Goal: Information Seeking & Learning: Learn about a topic

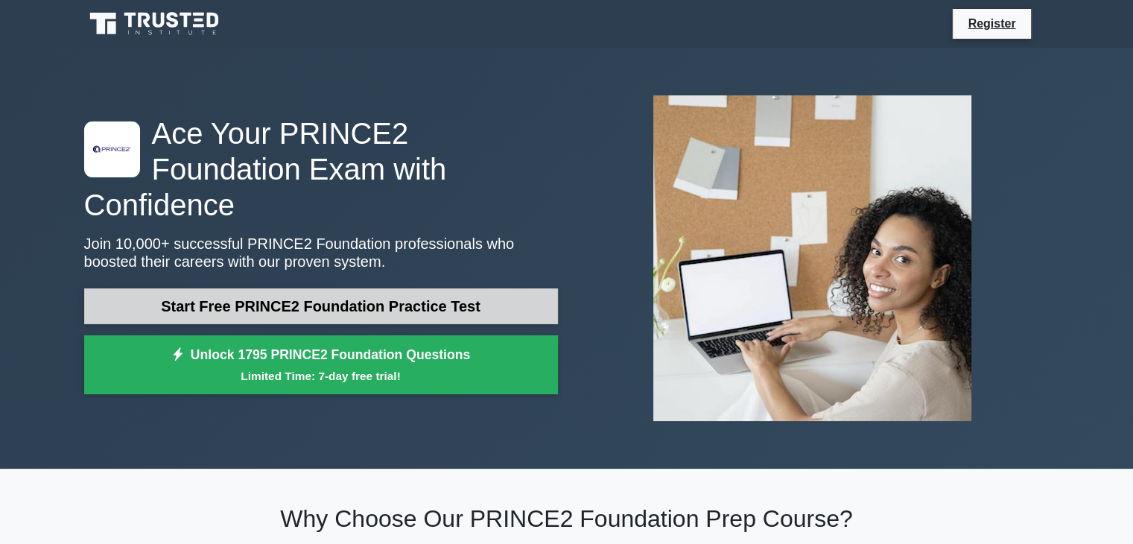
click at [399, 290] on link "Start Free PRINCE2 Foundation Practice Test" at bounding box center [321, 306] width 474 height 36
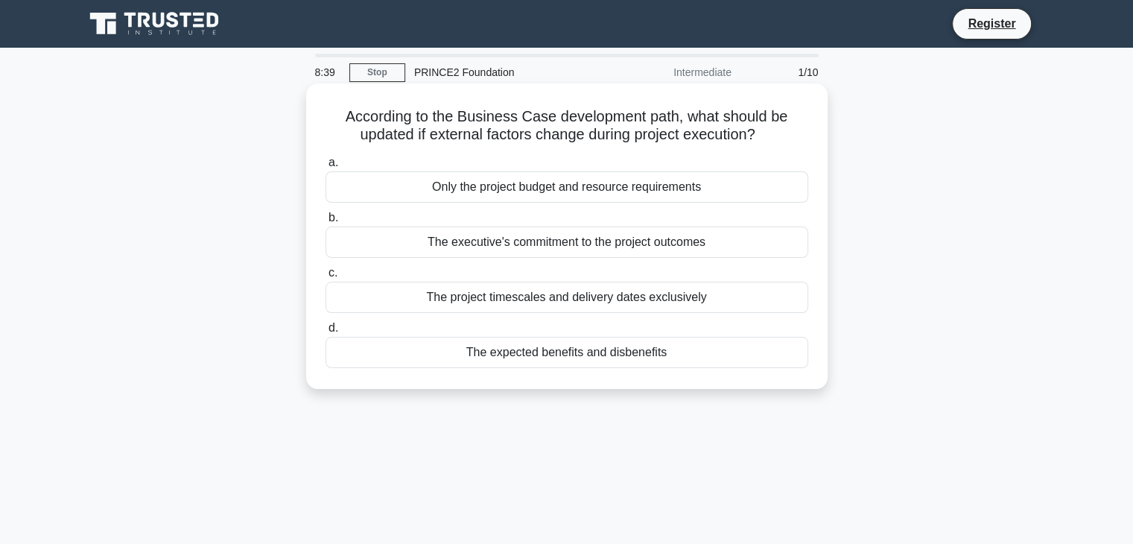
click at [736, 249] on div "The executive's commitment to the project outcomes" at bounding box center [566, 241] width 483 height 31
click at [325, 223] on input "b. The executive's commitment to the project outcomes" at bounding box center [325, 218] width 0 height 10
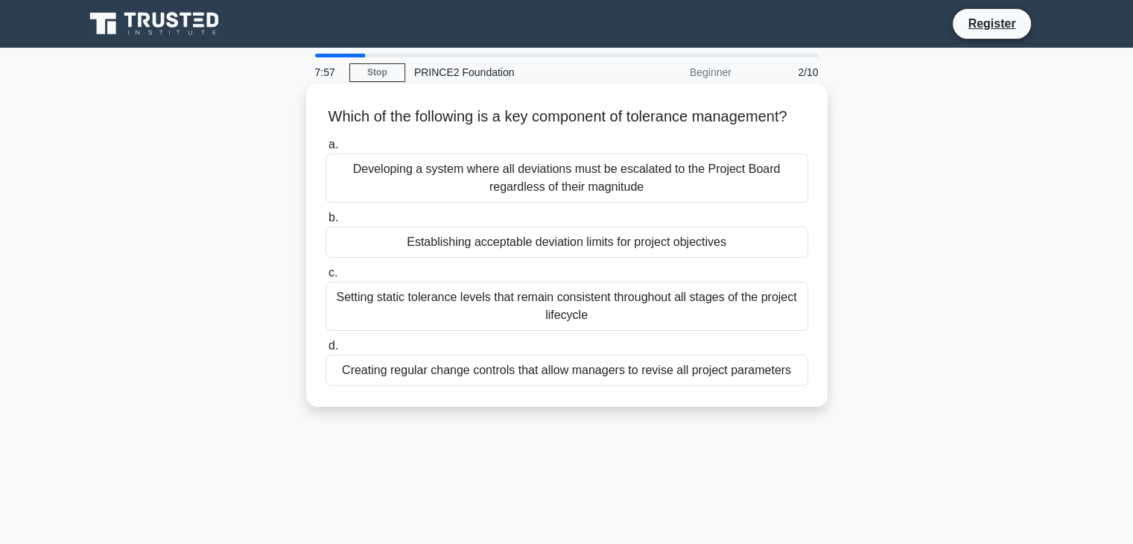
click at [682, 258] on div "Establishing acceptable deviation limits for project objectives" at bounding box center [566, 241] width 483 height 31
click at [325, 223] on input "b. Establishing acceptable deviation limits for project objectives" at bounding box center [325, 218] width 0 height 10
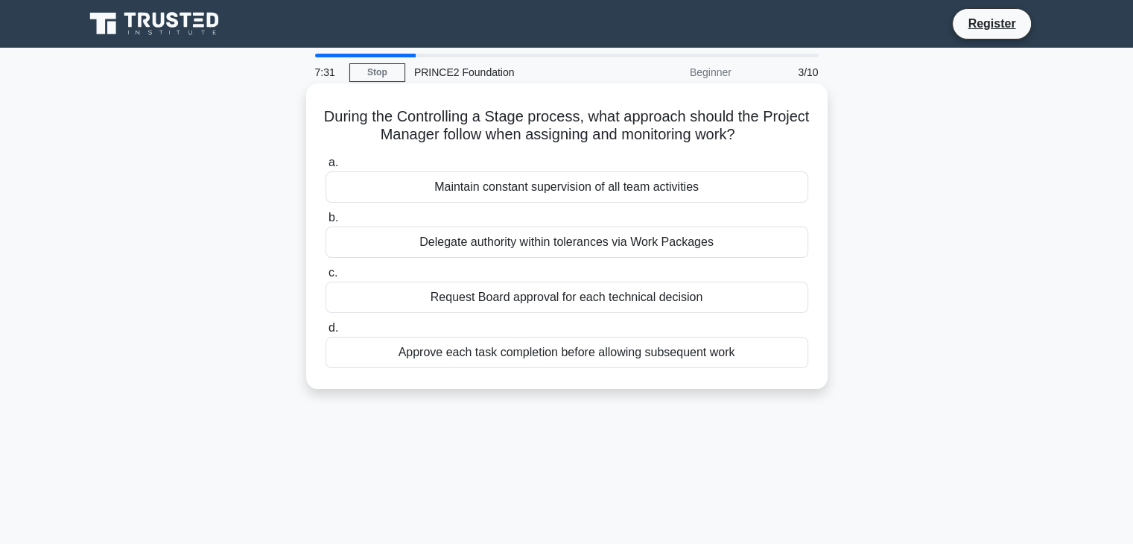
click at [752, 242] on div "Delegate authority within tolerances via Work Packages" at bounding box center [566, 241] width 483 height 31
click at [325, 223] on input "b. Delegate authority within tolerances via Work Packages" at bounding box center [325, 218] width 0 height 10
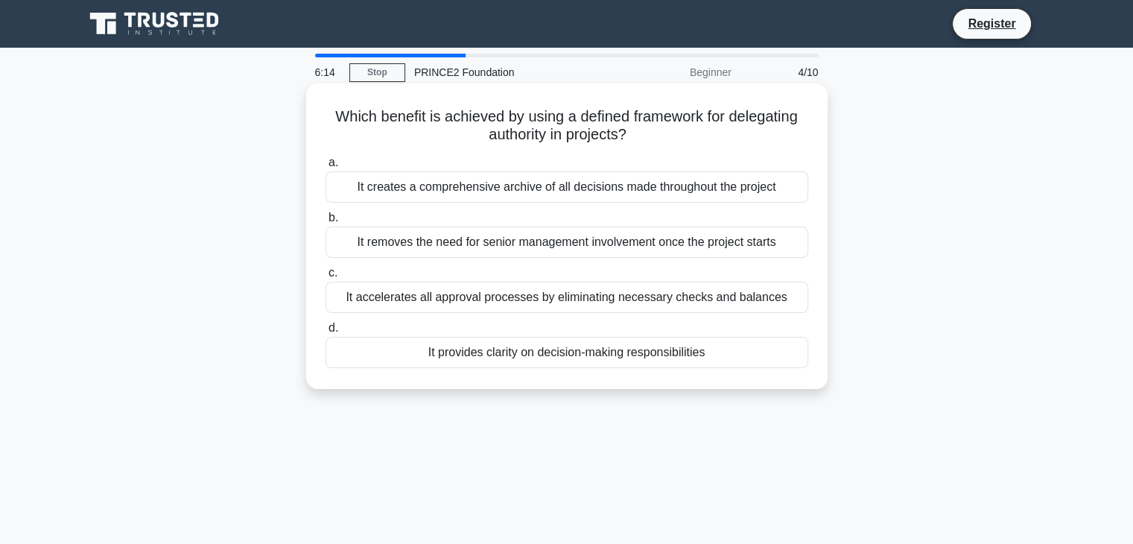
click at [701, 357] on div "It provides clarity on decision-making responsibilities" at bounding box center [566, 352] width 483 height 31
click at [325, 333] on input "d. It provides clarity on decision-making responsibilities" at bounding box center [325, 328] width 0 height 10
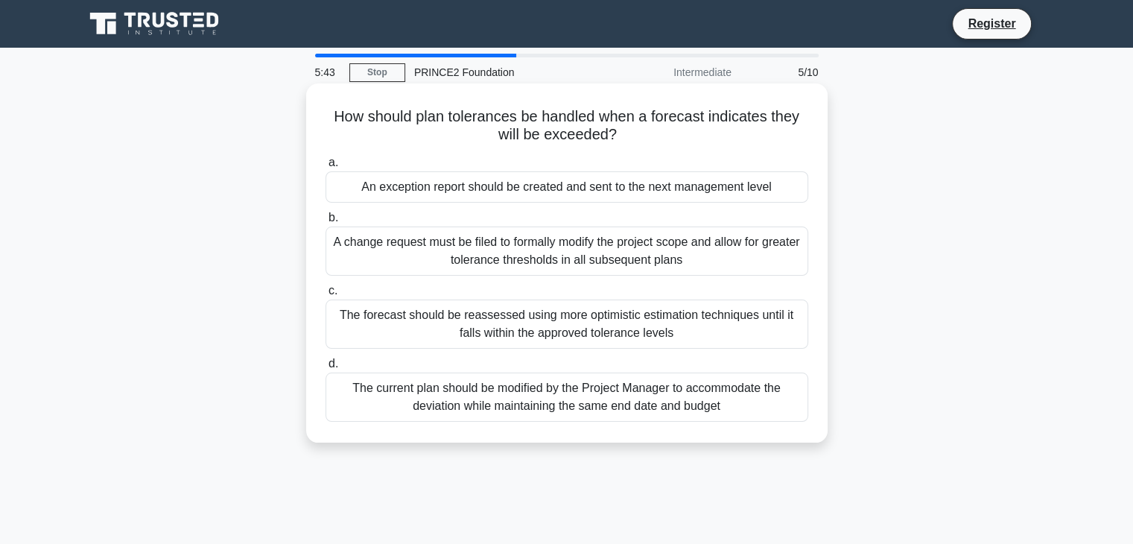
click at [612, 187] on div "An exception report should be created and sent to the next management level" at bounding box center [566, 186] width 483 height 31
click at [325, 168] on input "a. An exception report should be created and sent to the next management level" at bounding box center [325, 163] width 0 height 10
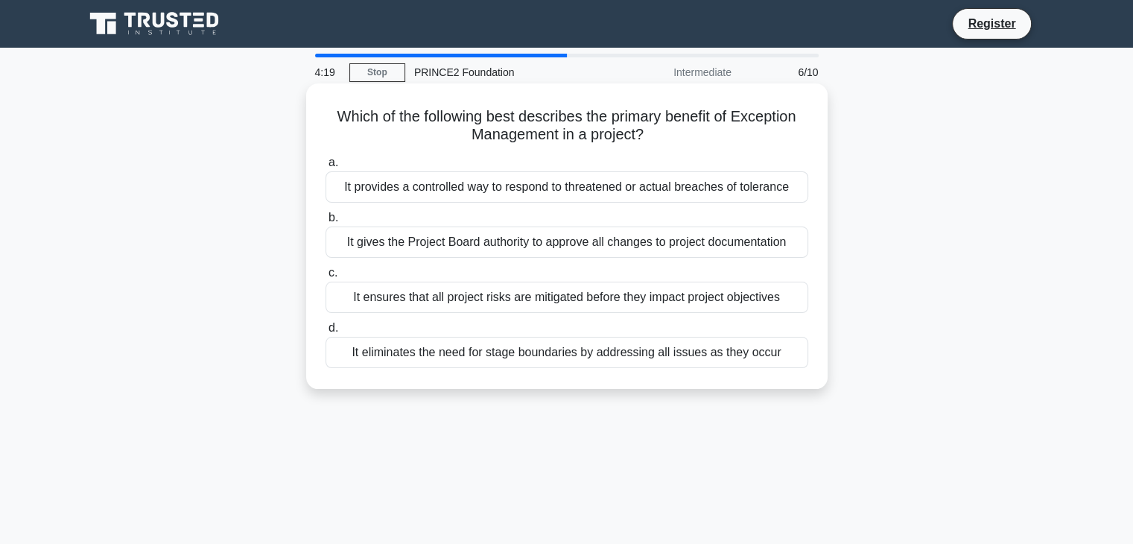
click at [750, 193] on div "It provides a controlled way to respond to threatened or actual breaches of tol…" at bounding box center [566, 186] width 483 height 31
click at [325, 168] on input "a. It provides a controlled way to respond to threatened or actual breaches of …" at bounding box center [325, 163] width 0 height 10
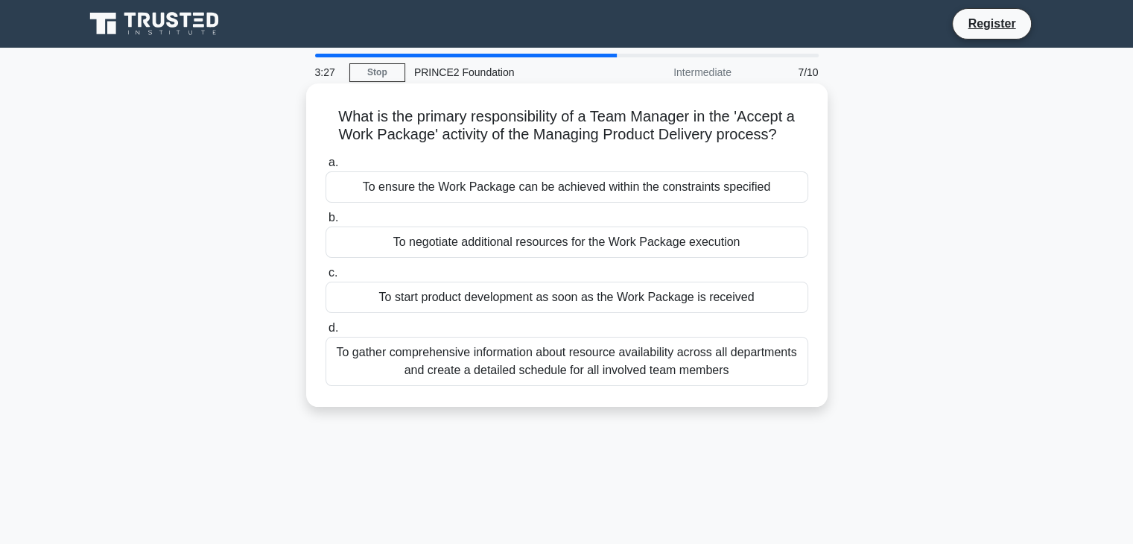
click at [781, 188] on div "To ensure the Work Package can be achieved within the constraints specified" at bounding box center [566, 186] width 483 height 31
click at [325, 168] on input "a. To ensure the Work Package can be achieved within the constraints specified" at bounding box center [325, 163] width 0 height 10
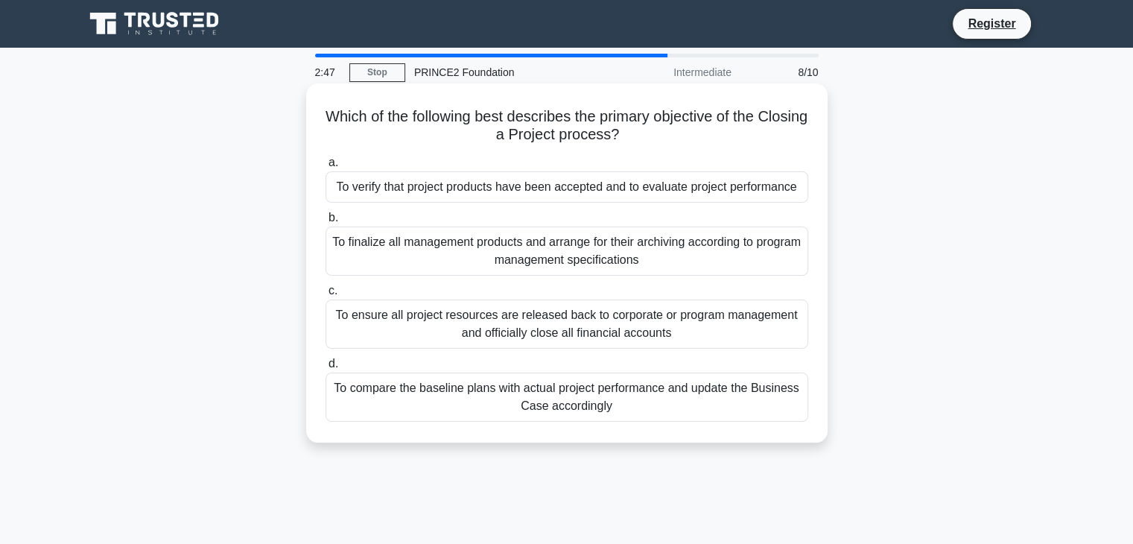
click at [631, 403] on div "To compare the baseline plans with actual project performance and update the Bu…" at bounding box center [566, 396] width 483 height 49
click at [325, 369] on input "d. To compare the baseline plans with actual project performance and update the…" at bounding box center [325, 364] width 0 height 10
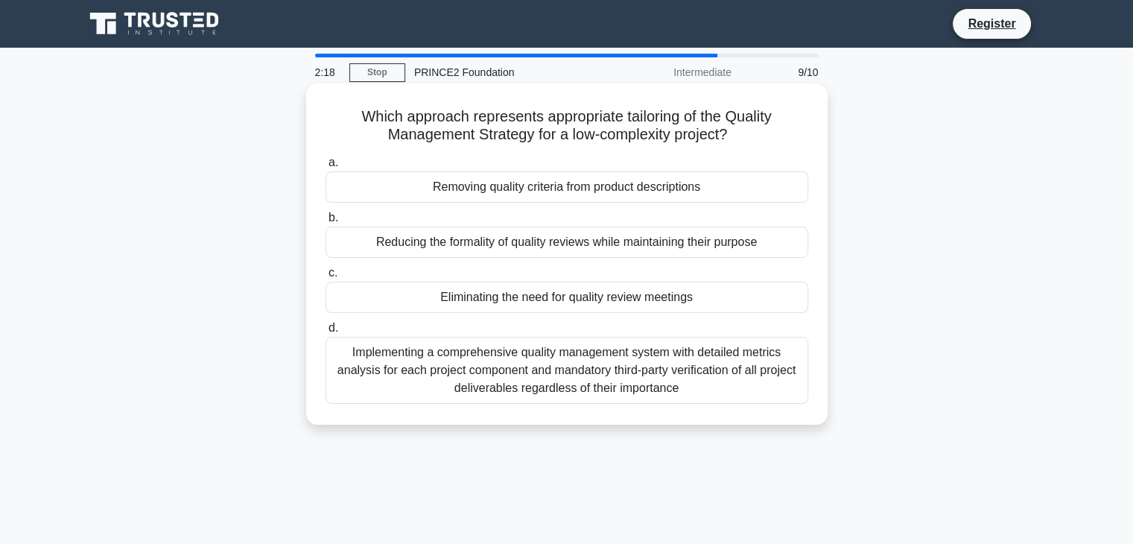
click at [789, 245] on div "Reducing the formality of quality reviews while maintaining their purpose" at bounding box center [566, 241] width 483 height 31
click at [325, 223] on input "b. Reducing the formality of quality reviews while maintaining their purpose" at bounding box center [325, 218] width 0 height 10
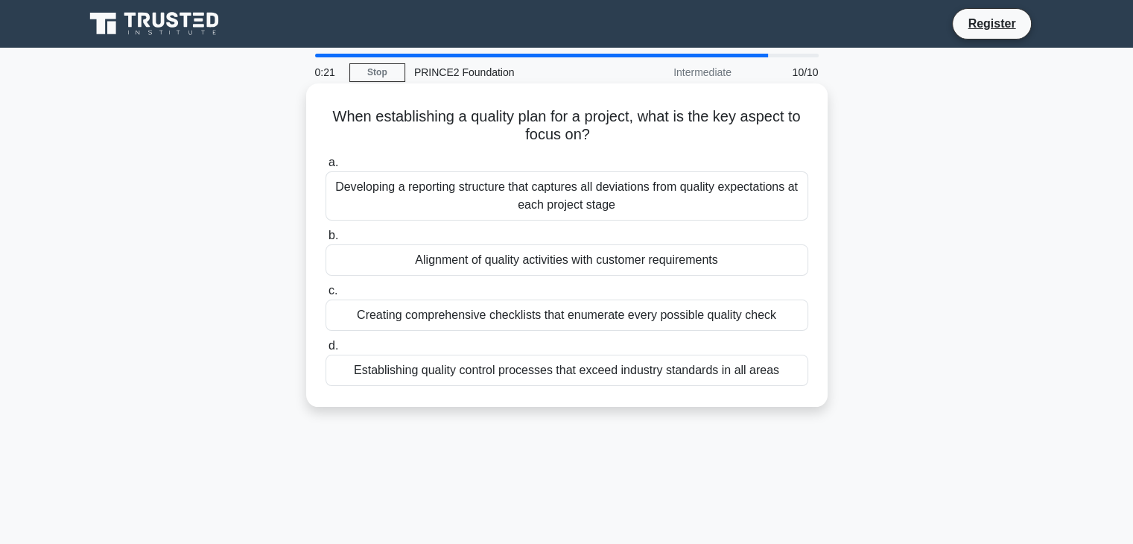
click at [720, 314] on div "Creating comprehensive checklists that enumerate every possible quality check" at bounding box center [566, 314] width 483 height 31
click at [325, 296] on input "c. Creating comprehensive checklists that enumerate every possible quality check" at bounding box center [325, 291] width 0 height 10
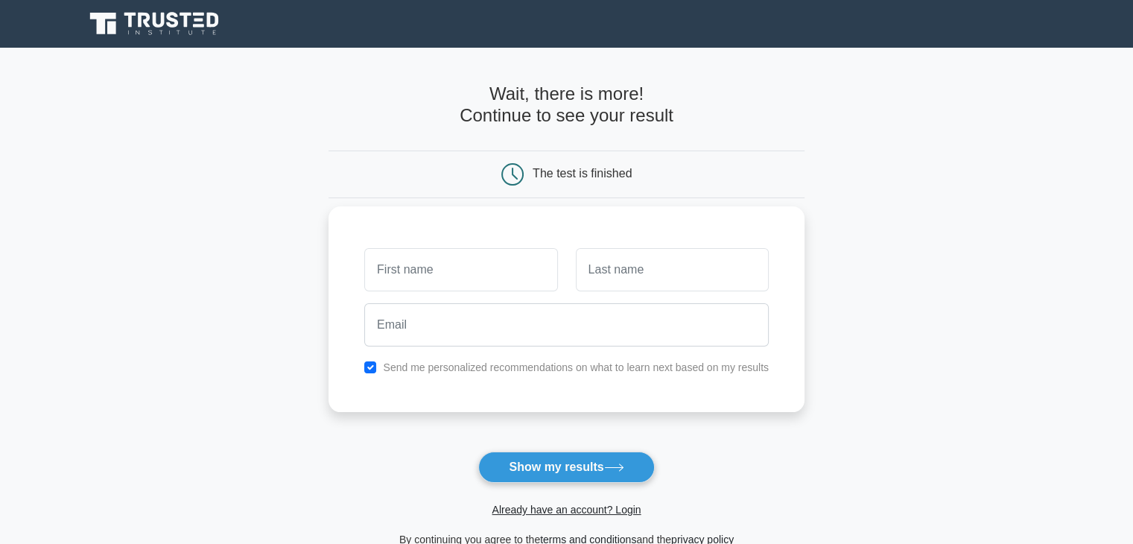
click at [501, 272] on input "text" at bounding box center [460, 269] width 193 height 43
type input "Boaz"
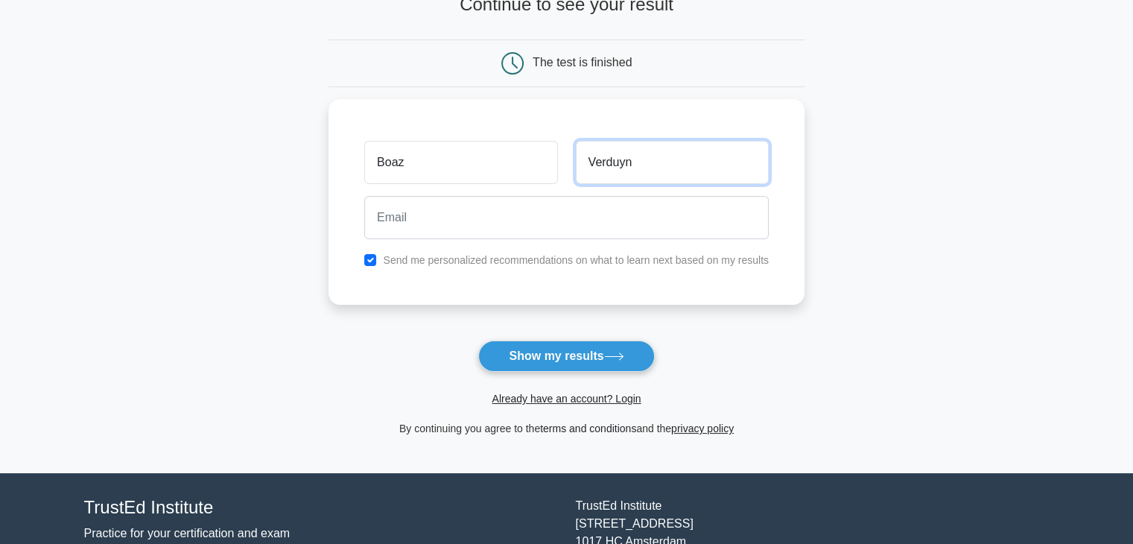
scroll to position [149, 0]
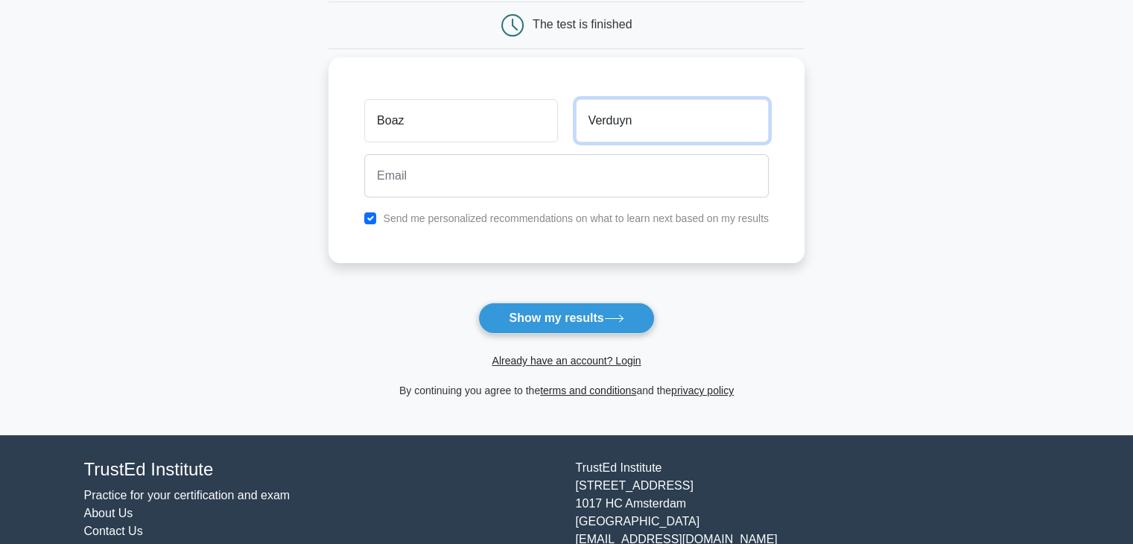
type input "Verduyn"
click at [369, 216] on input "checkbox" at bounding box center [370, 218] width 12 height 12
checkbox input "false"
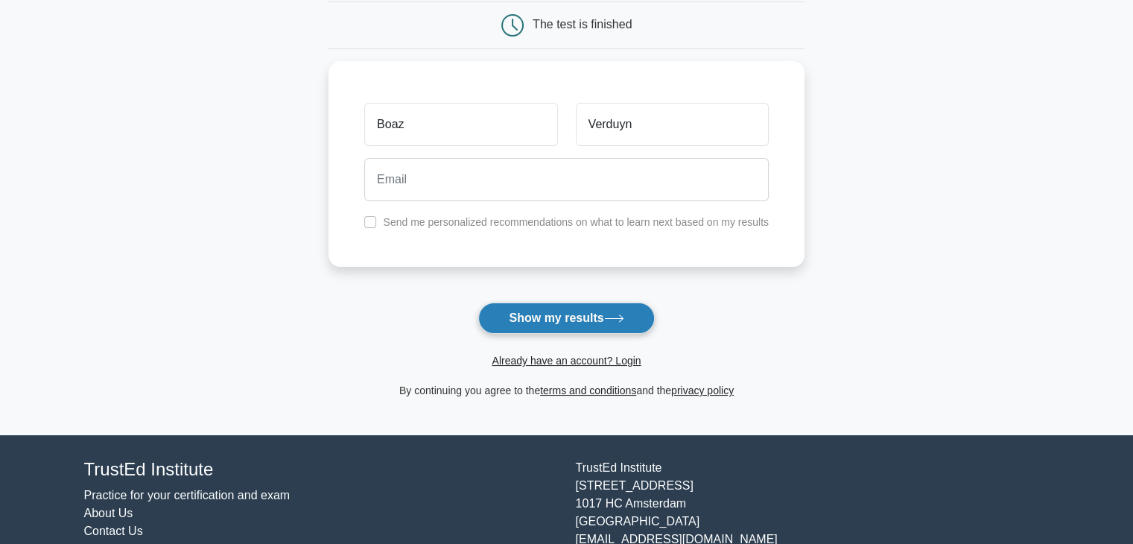
click at [558, 311] on button "Show my results" at bounding box center [566, 317] width 176 height 31
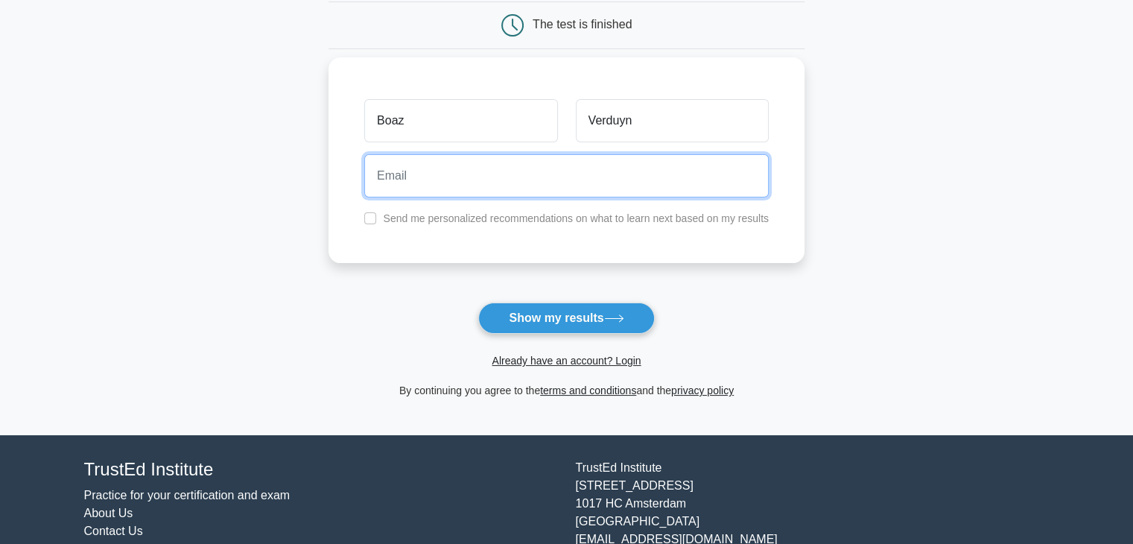
click at [459, 185] on input "email" at bounding box center [566, 175] width 404 height 43
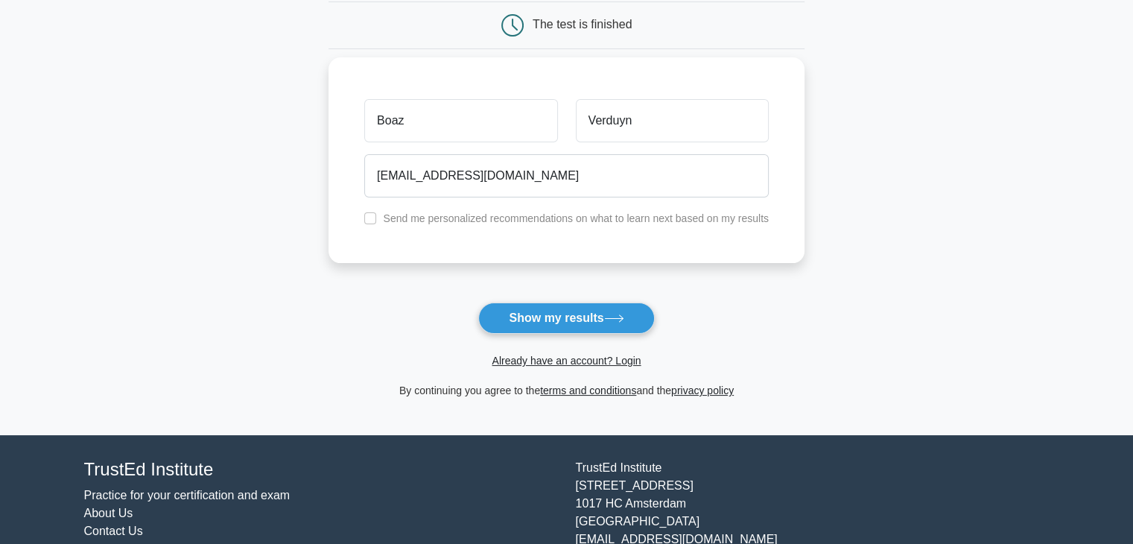
click at [537, 197] on div "boazverduyn@gmail.com" at bounding box center [566, 175] width 422 height 55
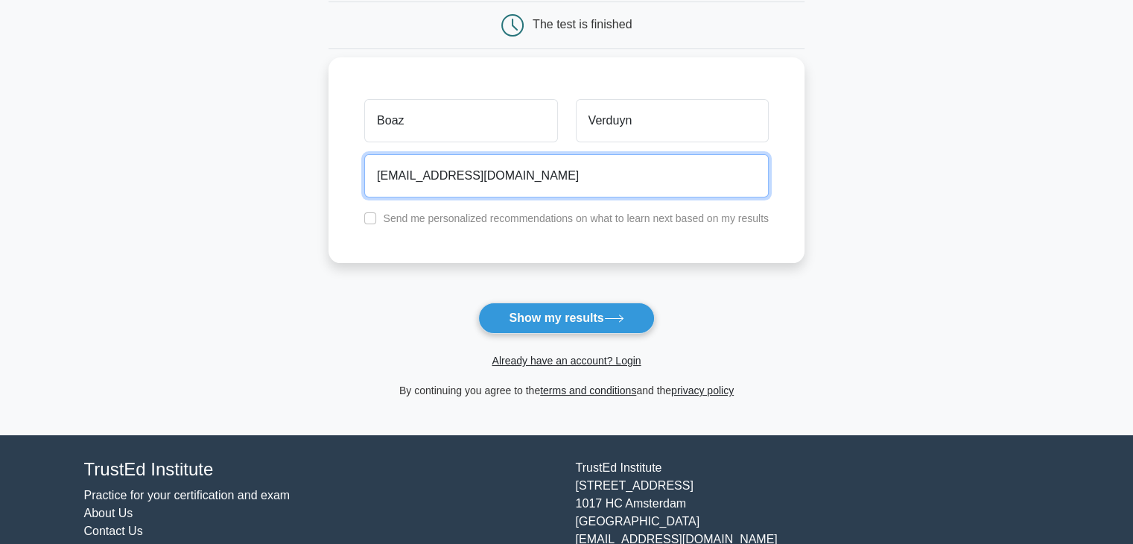
click at [529, 181] on input "boazverduyn@gmail.com" at bounding box center [566, 175] width 404 height 43
click at [529, 180] on input "boazverduyn@gmail.com" at bounding box center [566, 175] width 404 height 43
type input "boaz.verduyn@soprasteria.com"
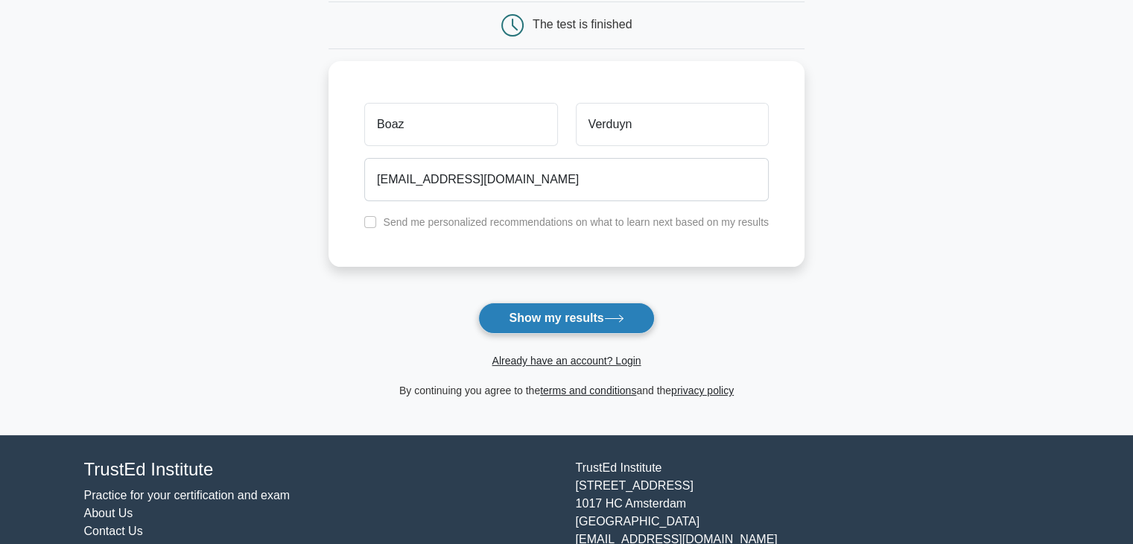
click at [551, 314] on button "Show my results" at bounding box center [566, 317] width 176 height 31
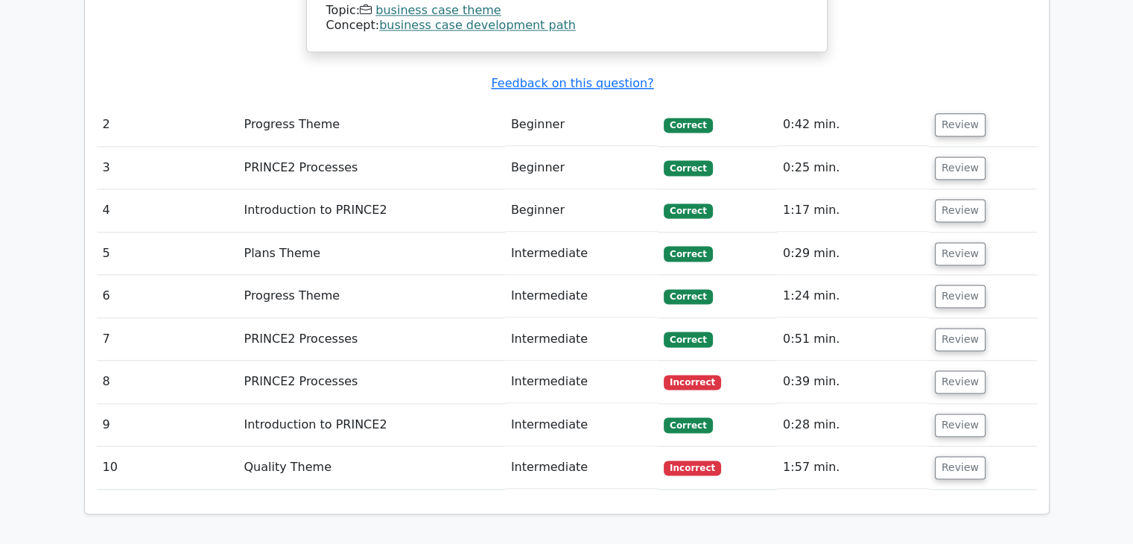
scroll to position [2011, 0]
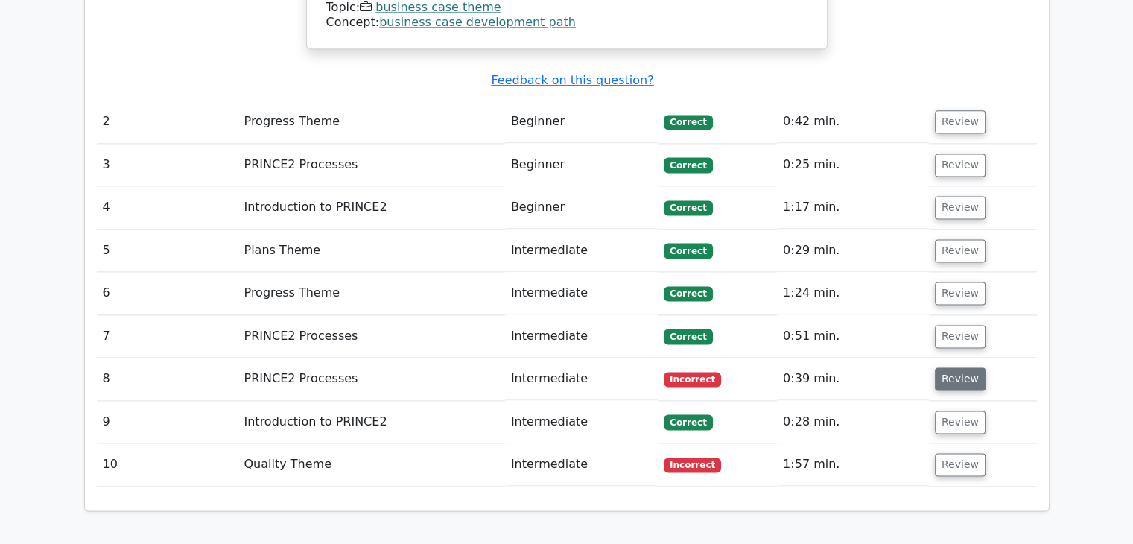
click at [952, 367] on button "Review" at bounding box center [960, 378] width 51 height 23
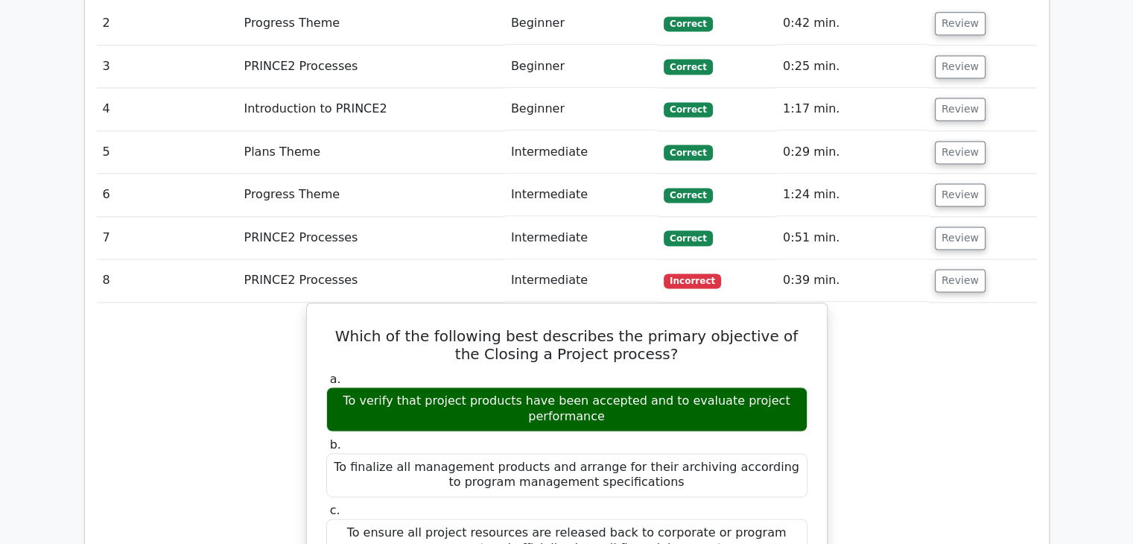
scroll to position [2085, 0]
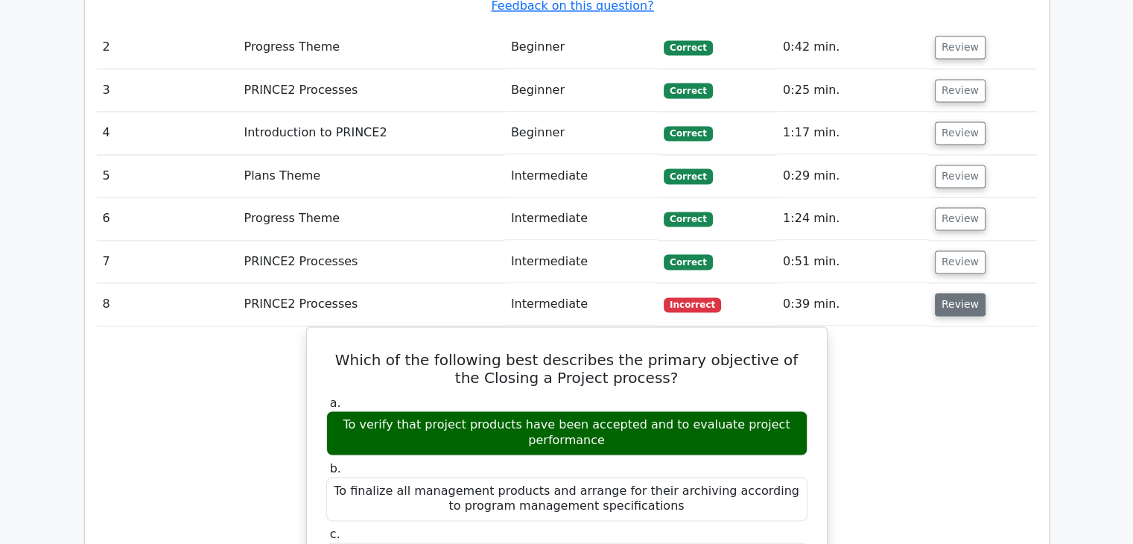
click at [944, 293] on button "Review" at bounding box center [960, 304] width 51 height 23
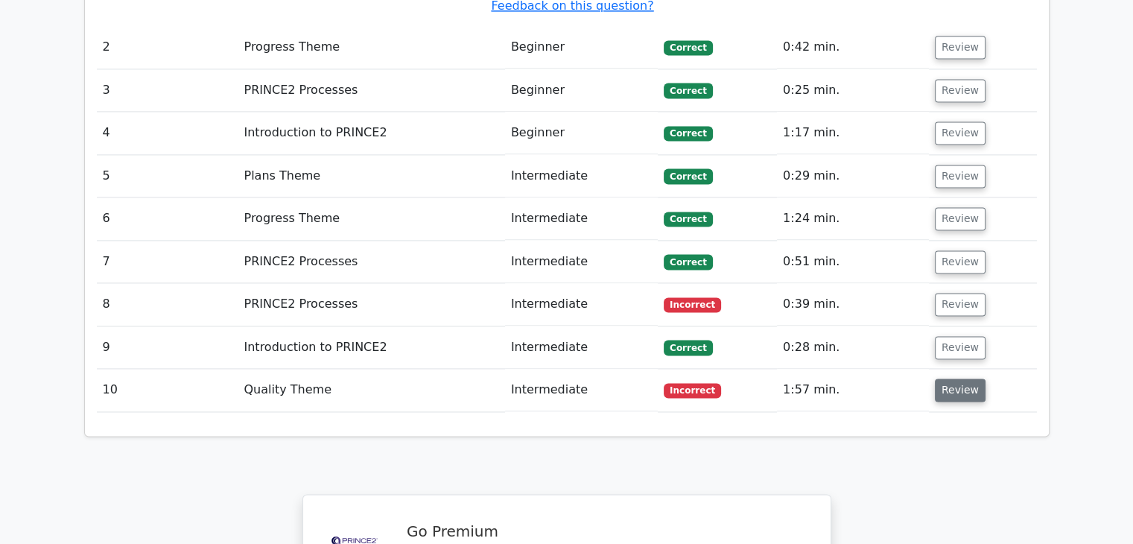
click at [958, 378] on button "Review" at bounding box center [960, 389] width 51 height 23
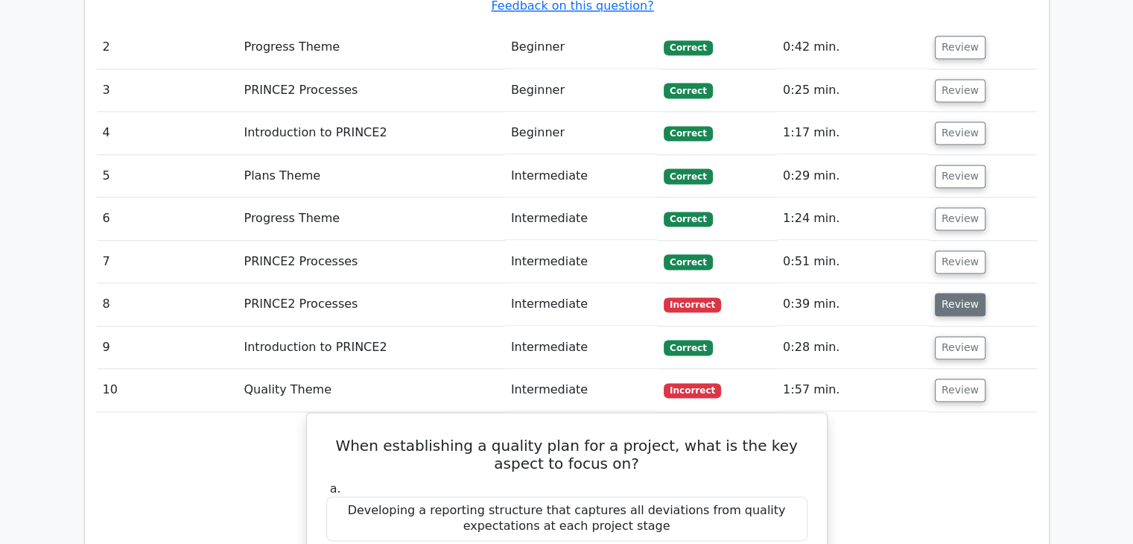
click at [953, 293] on button "Review" at bounding box center [960, 304] width 51 height 23
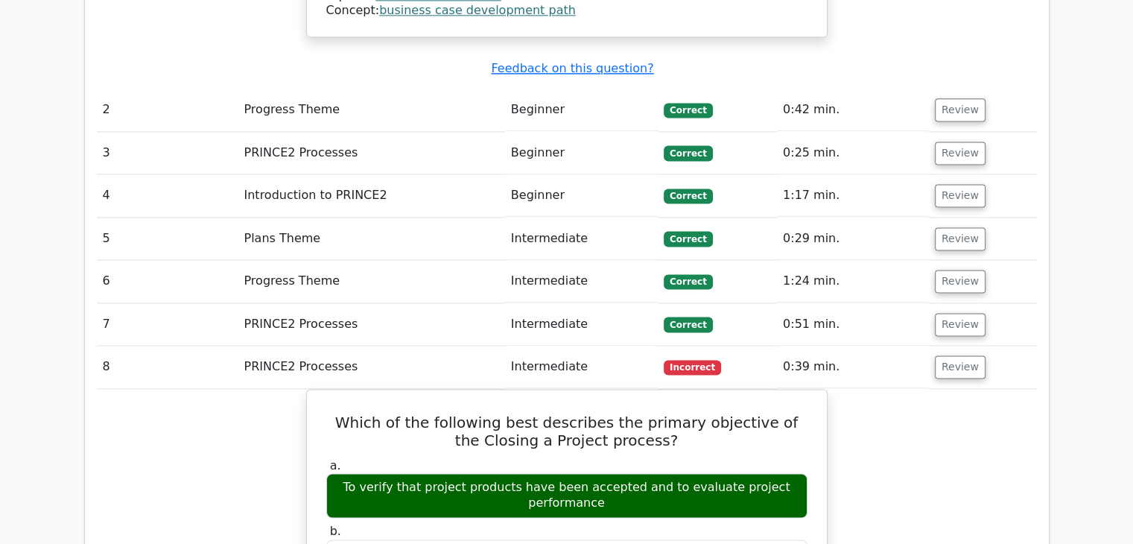
scroll to position [1936, 0]
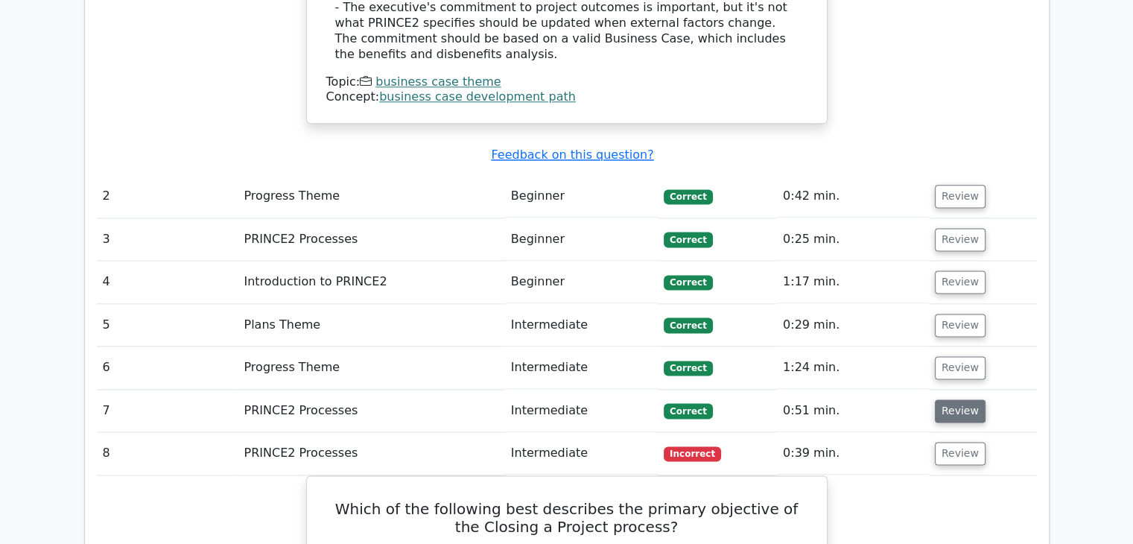
click at [950, 399] on button "Review" at bounding box center [960, 410] width 51 height 23
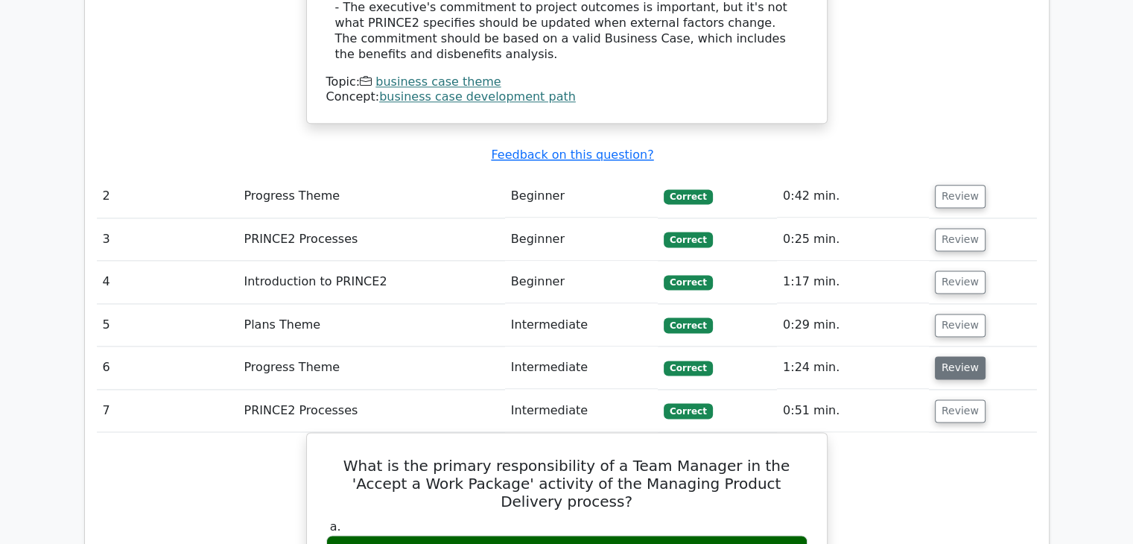
click at [946, 356] on button "Review" at bounding box center [960, 367] width 51 height 23
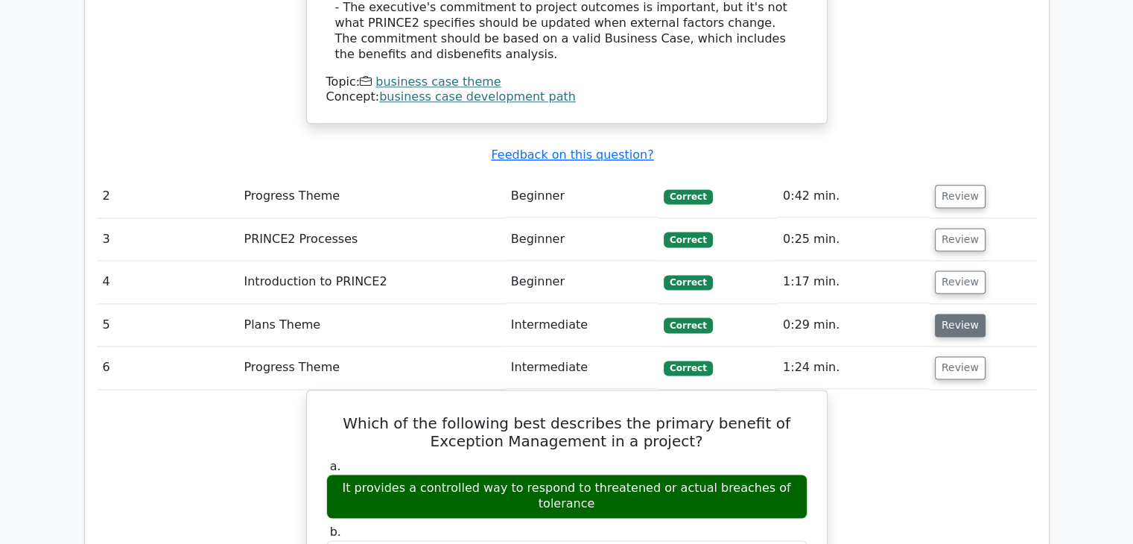
click at [943, 314] on button "Review" at bounding box center [960, 325] width 51 height 23
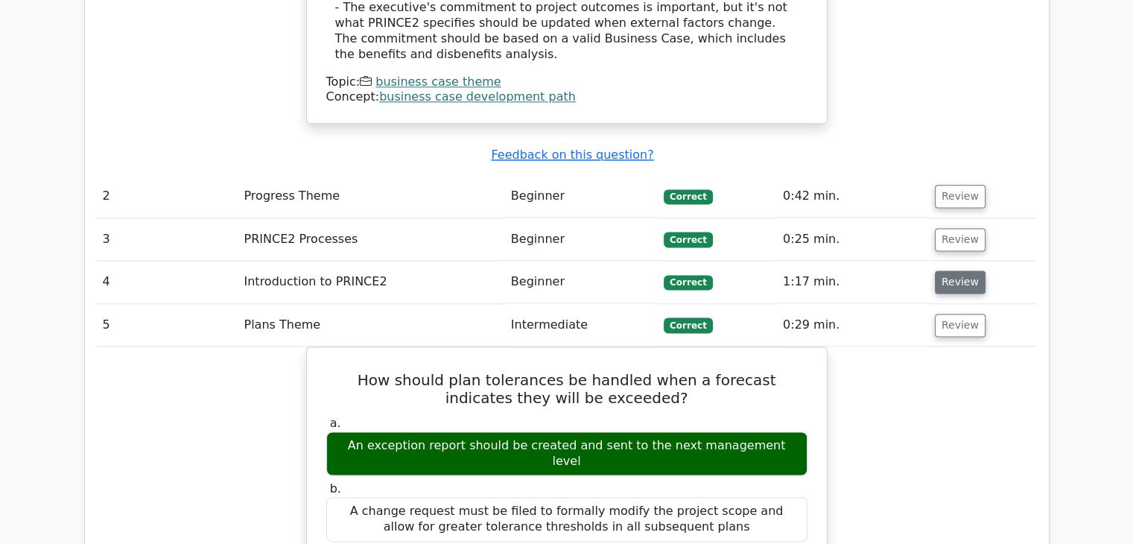
click at [944, 270] on button "Review" at bounding box center [960, 281] width 51 height 23
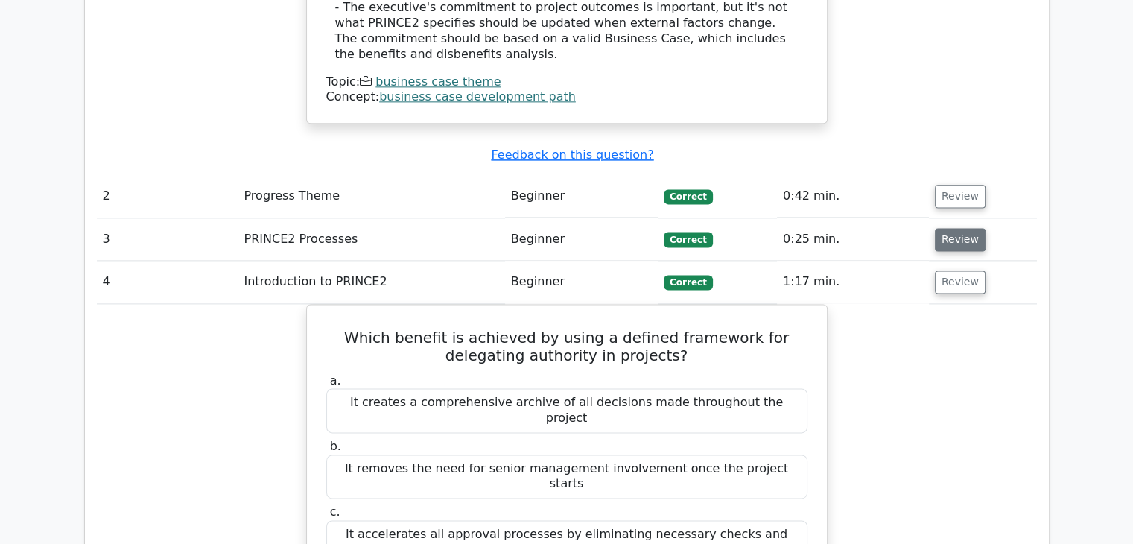
click at [949, 228] on button "Review" at bounding box center [960, 239] width 51 height 23
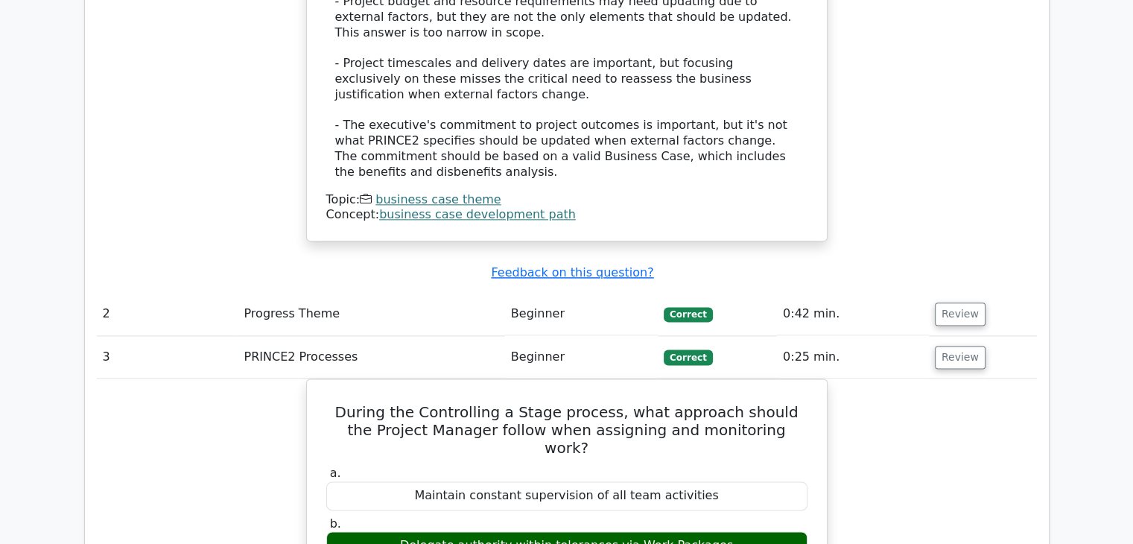
scroll to position [1787, 0]
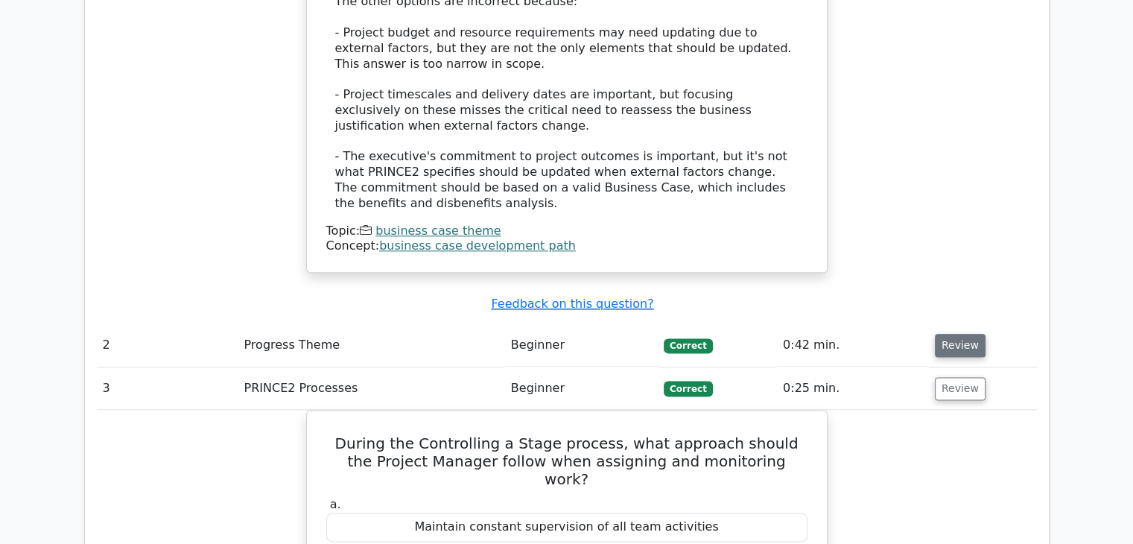
click at [961, 334] on button "Review" at bounding box center [960, 345] width 51 height 23
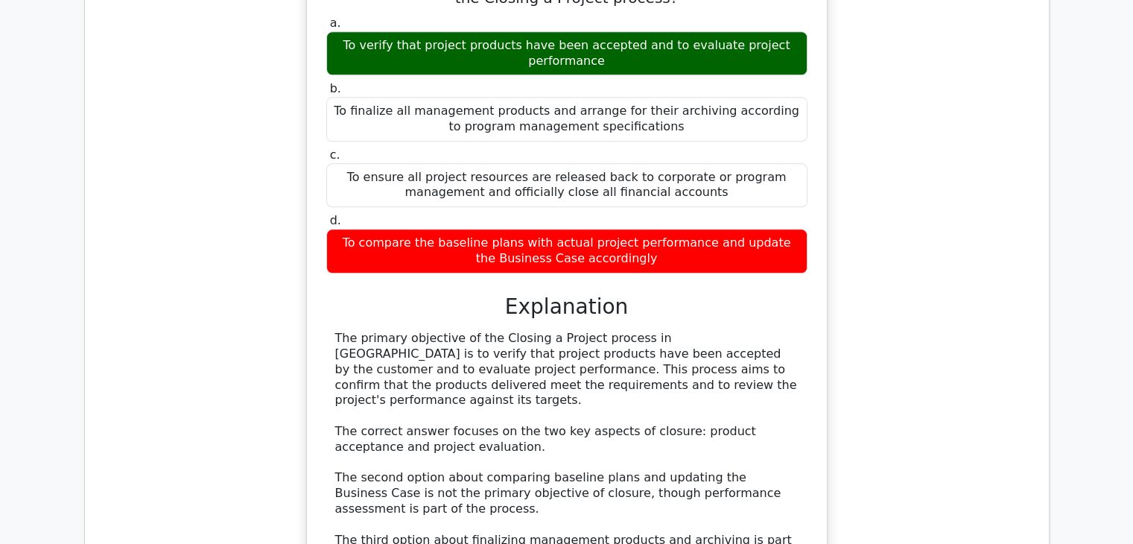
scroll to position [7372, 0]
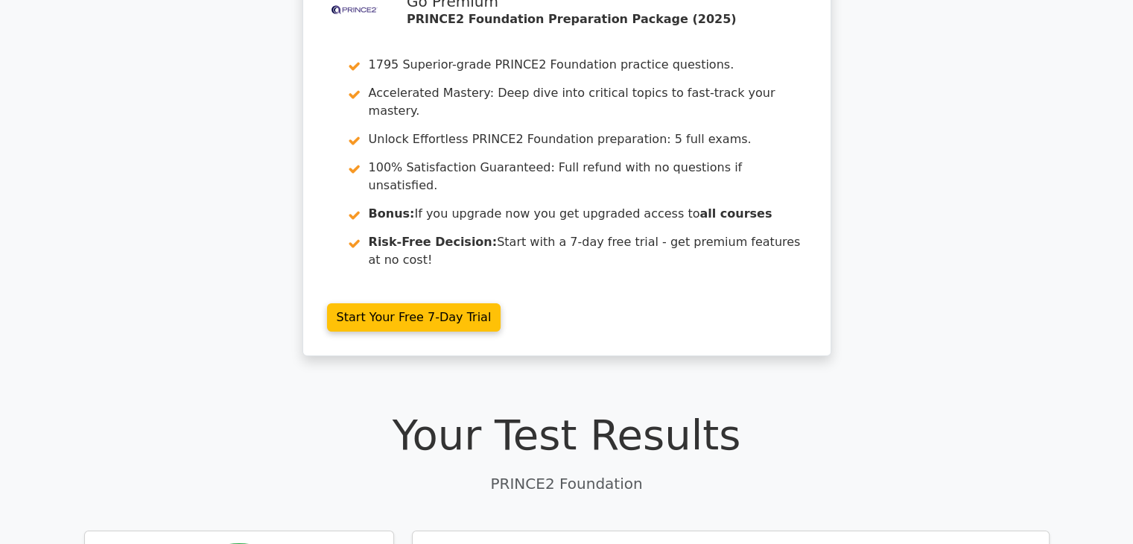
scroll to position [0, 0]
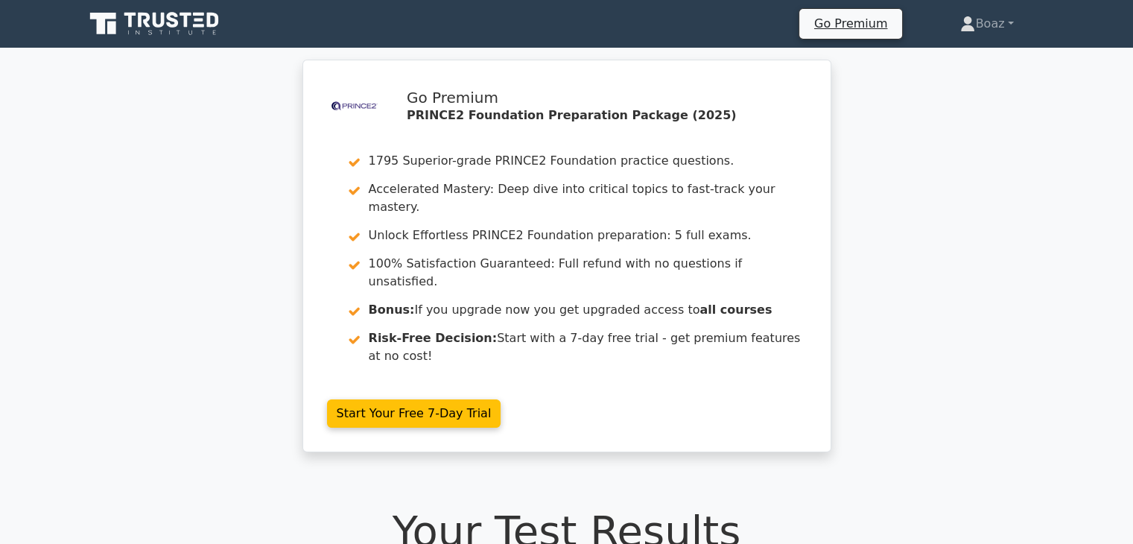
click at [141, 21] on icon at bounding box center [155, 24] width 143 height 28
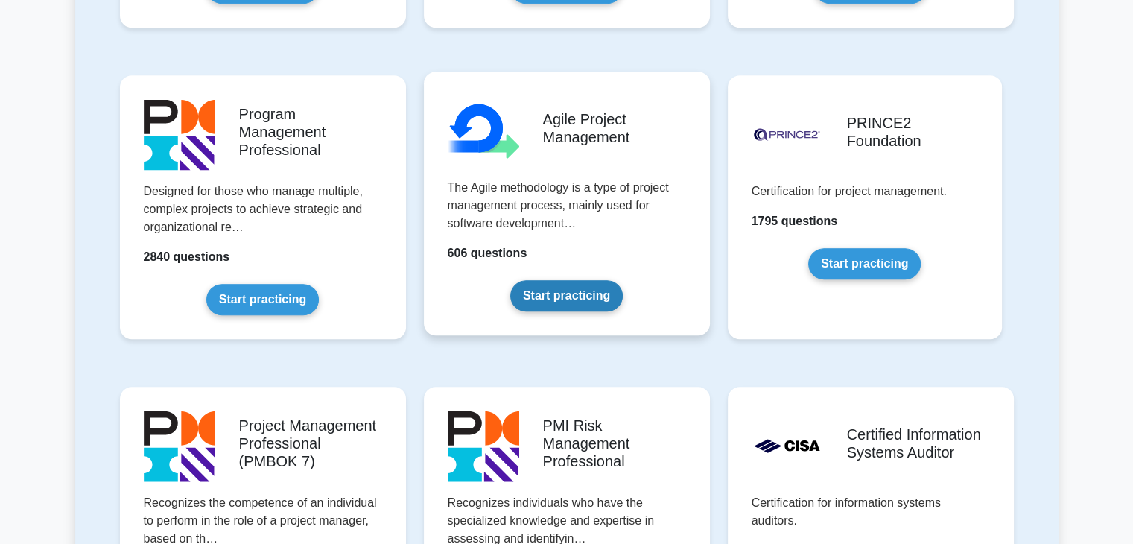
scroll to position [894, 0]
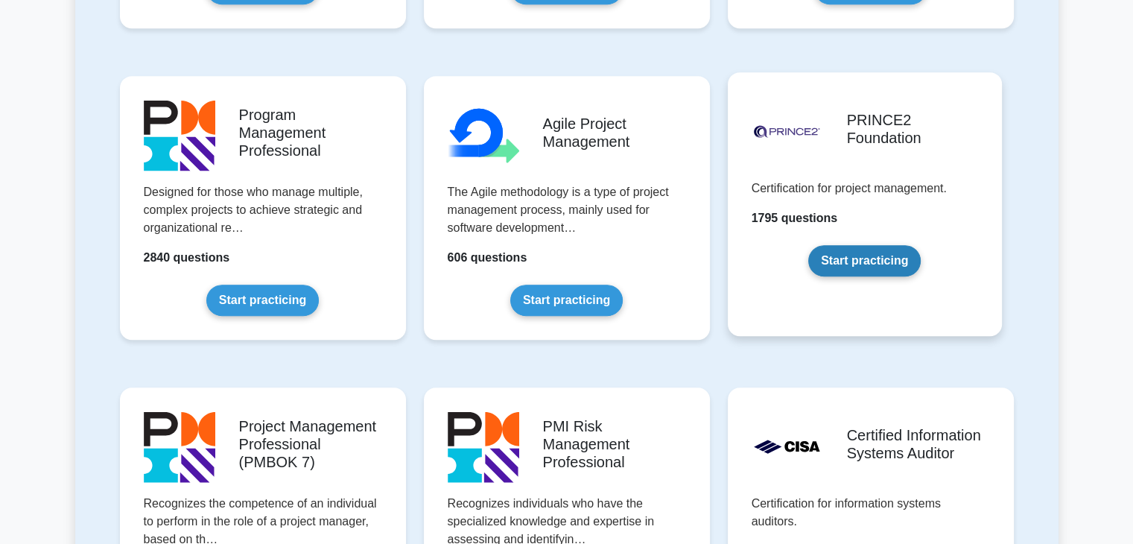
click at [821, 245] on link "Start practicing" at bounding box center [864, 260] width 112 height 31
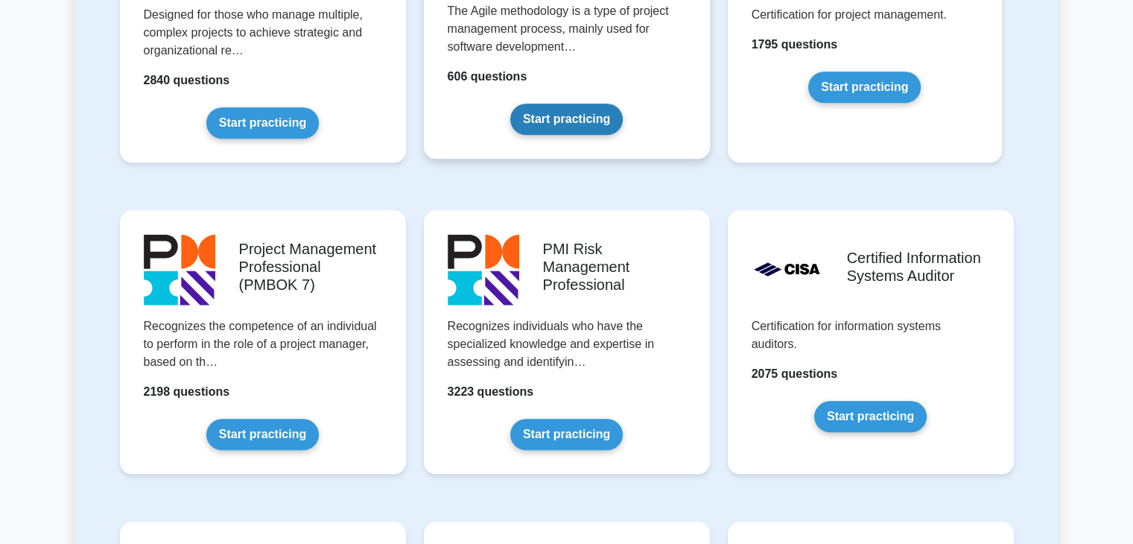
scroll to position [819, 0]
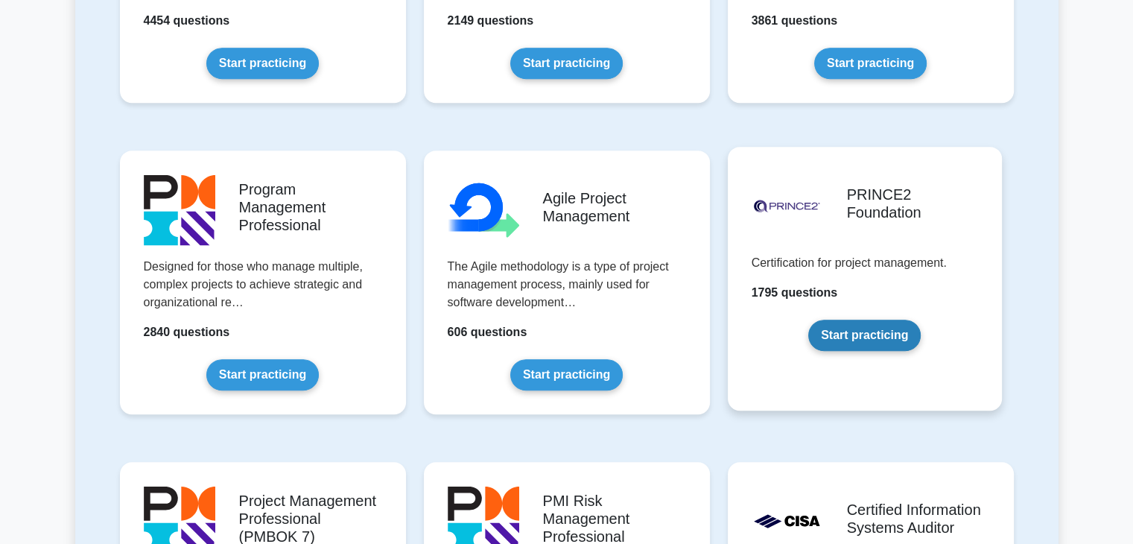
click at [854, 334] on link "Start practicing" at bounding box center [864, 334] width 112 height 31
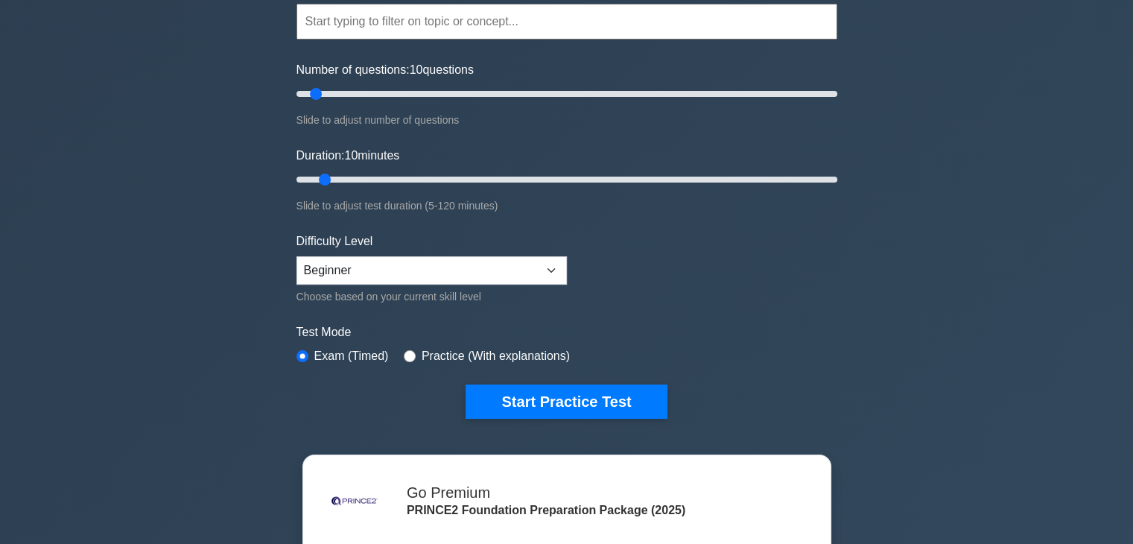
scroll to position [149, 0]
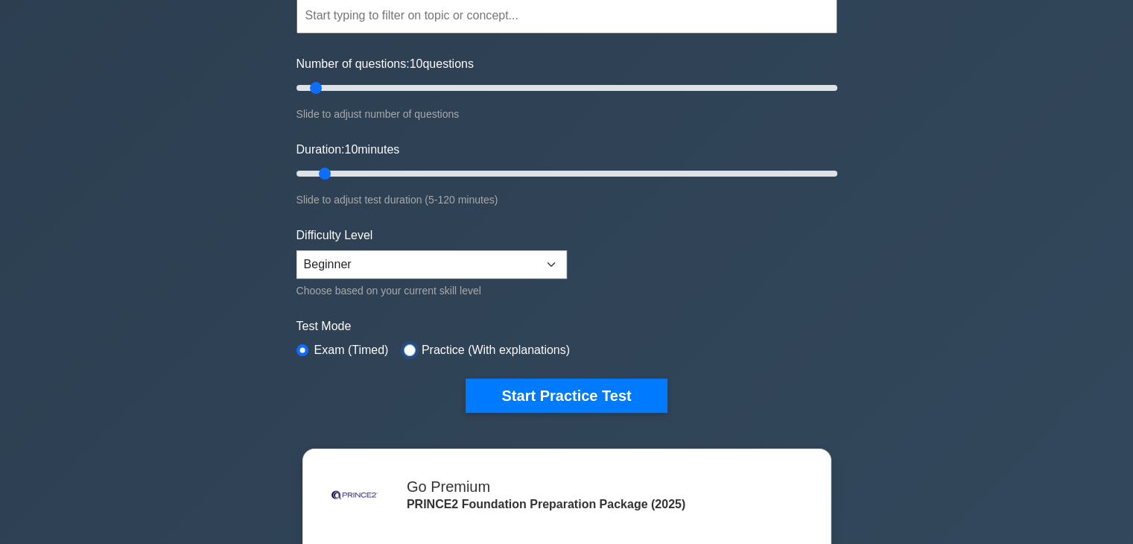
click at [404, 351] on input "radio" at bounding box center [410, 350] width 12 height 12
radio input "true"
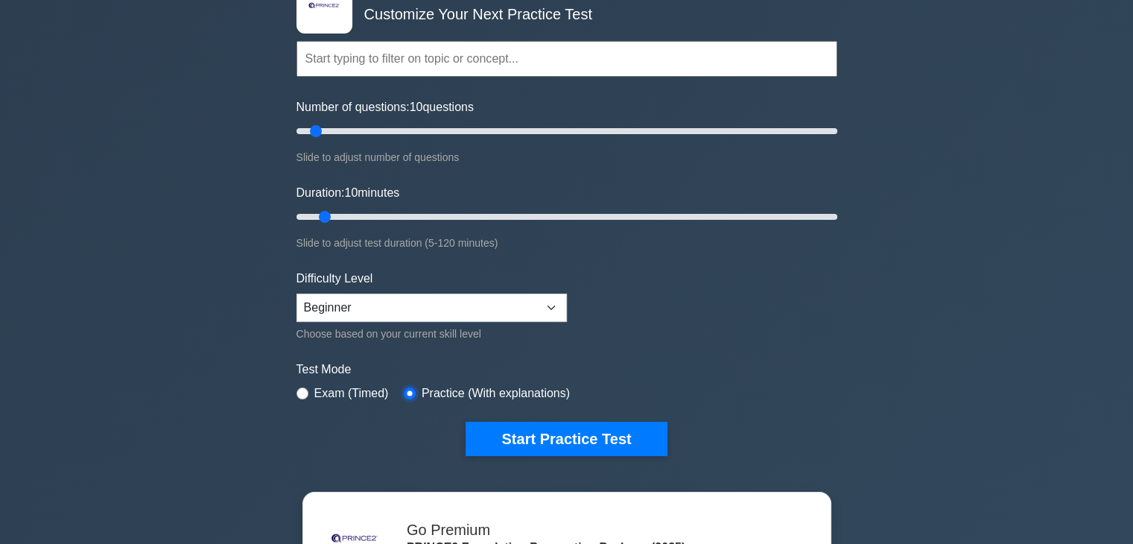
scroll to position [74, 0]
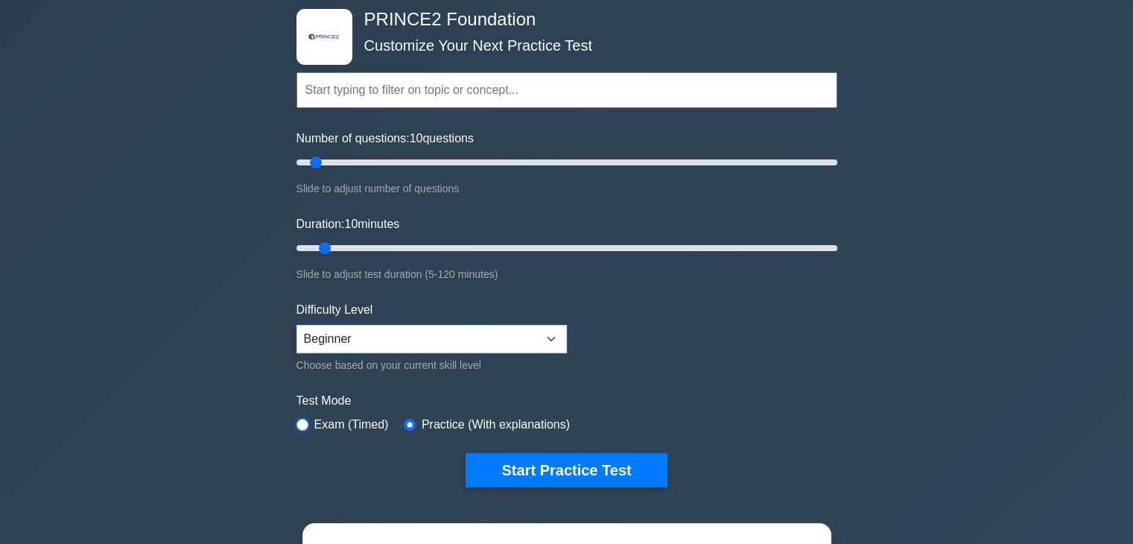
click at [307, 421] on input "radio" at bounding box center [302, 424] width 12 height 12
radio input "true"
click at [484, 347] on select "Beginner Intermediate Expert" at bounding box center [431, 339] width 270 height 28
click at [296, 325] on select "Beginner Intermediate Expert" at bounding box center [431, 339] width 270 height 28
click at [420, 345] on select "Beginner Intermediate Expert" at bounding box center [431, 339] width 270 height 28
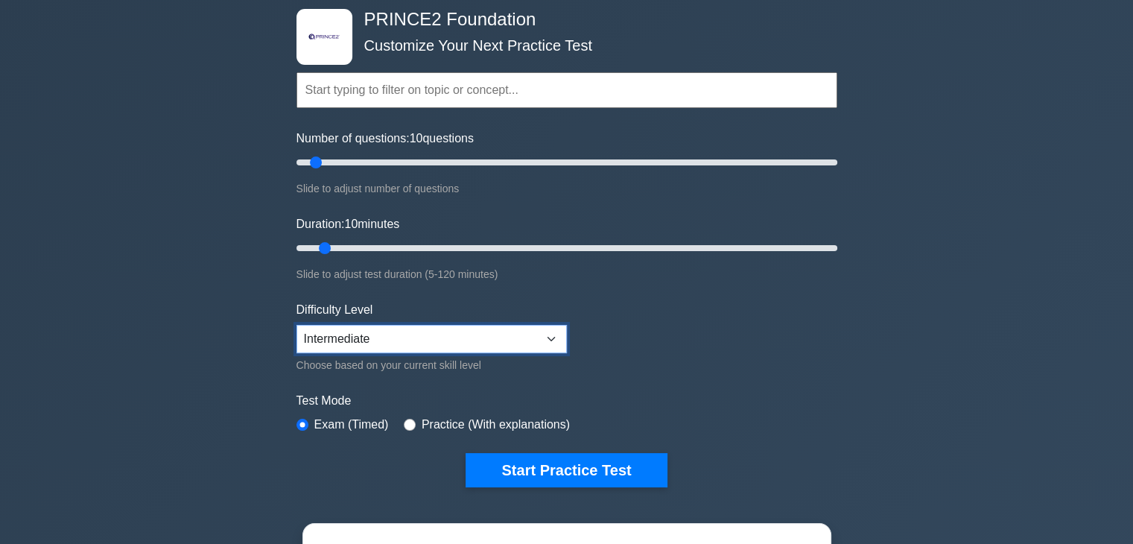
select select "beginner"
click at [296, 325] on select "Beginner Intermediate Expert" at bounding box center [431, 339] width 270 height 28
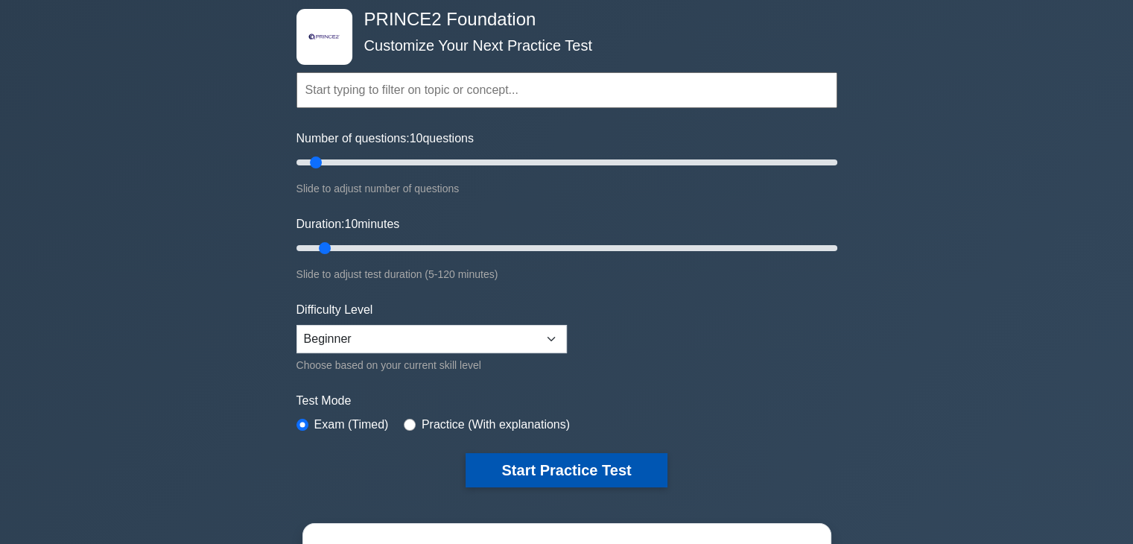
click at [536, 462] on button "Start Practice Test" at bounding box center [565, 470] width 201 height 34
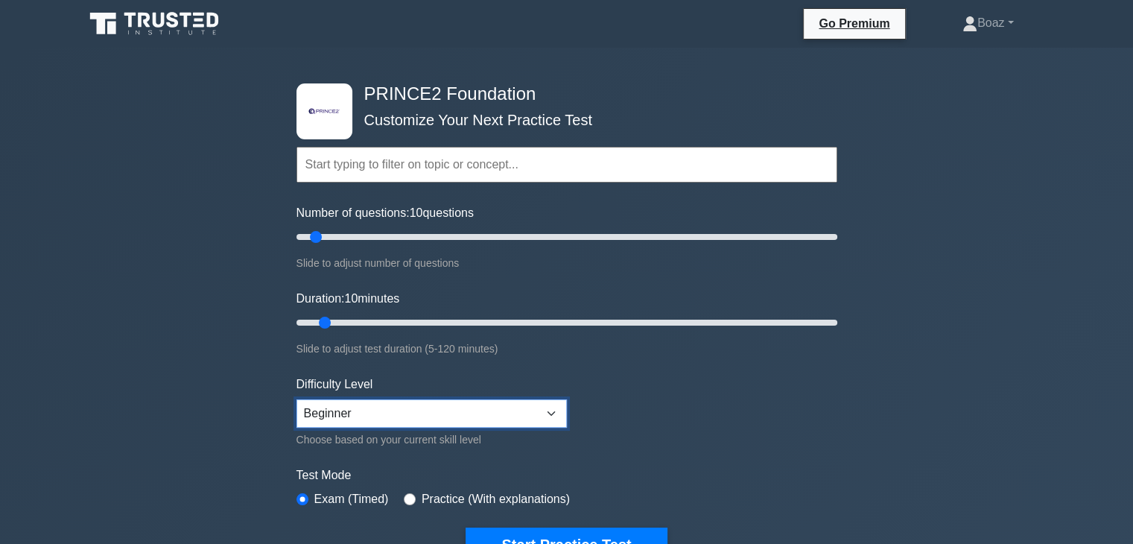
click at [453, 400] on select "Beginner Intermediate Expert" at bounding box center [431, 413] width 270 height 28
click at [296, 399] on select "Beginner Intermediate Expert" at bounding box center [431, 413] width 270 height 28
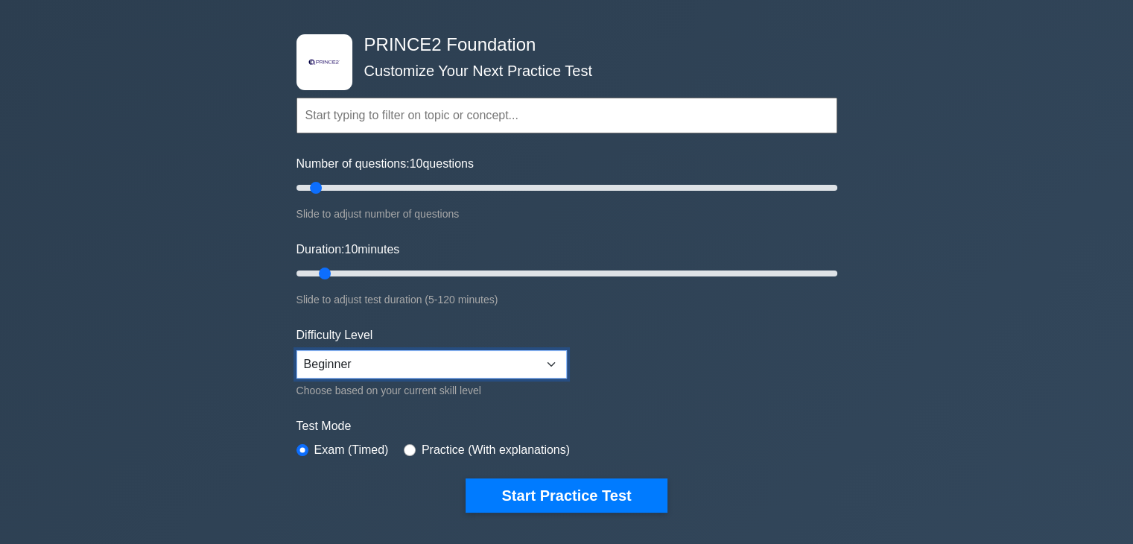
scroll to position [74, 0]
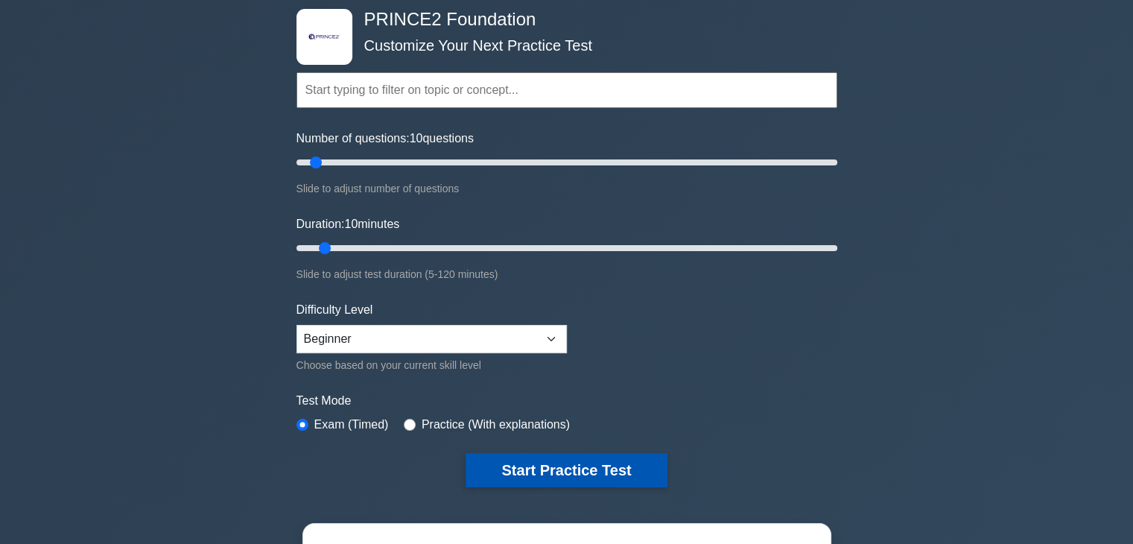
click at [549, 474] on button "Start Practice Test" at bounding box center [565, 470] width 201 height 34
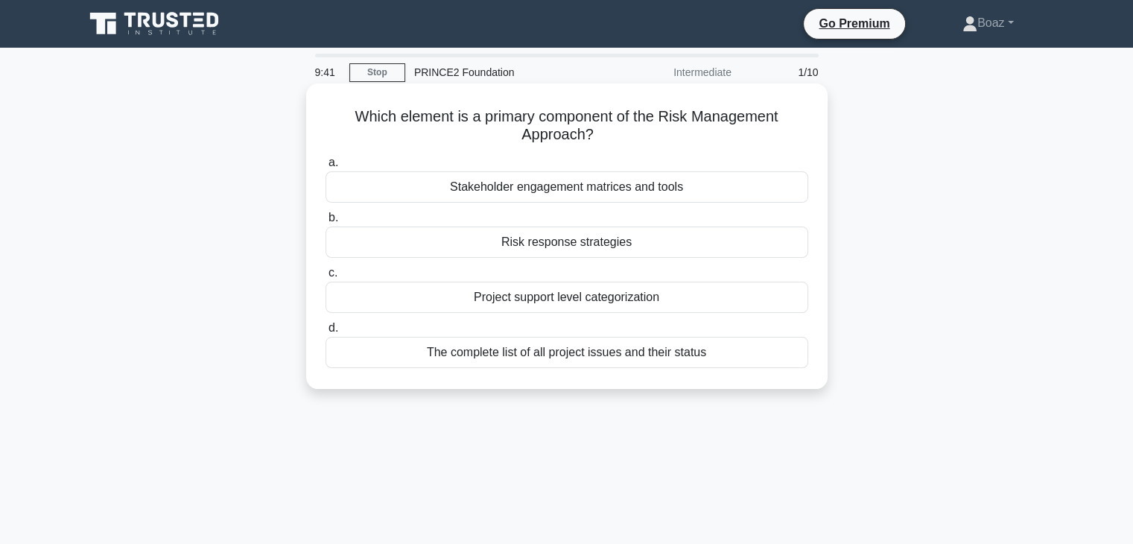
click at [576, 248] on div "Risk response strategies" at bounding box center [566, 241] width 483 height 31
click at [325, 223] on input "b. Risk response strategies" at bounding box center [325, 218] width 0 height 10
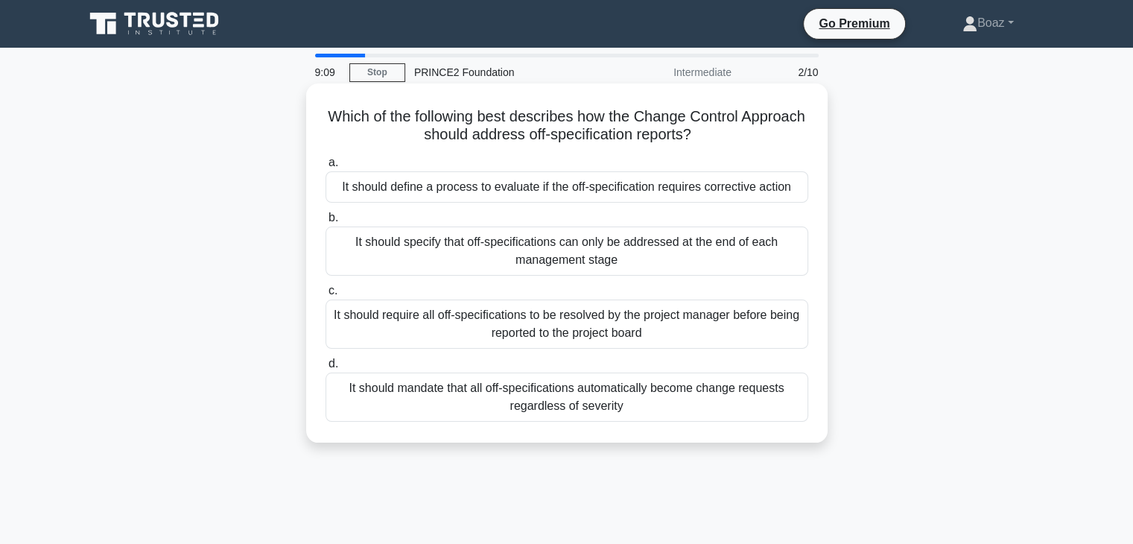
click at [374, 185] on div "It should define a process to evaluate if the off-specification requires correc…" at bounding box center [566, 186] width 483 height 31
click at [325, 168] on input "a. It should define a process to evaluate if the off-specification requires cor…" at bounding box center [325, 163] width 0 height 10
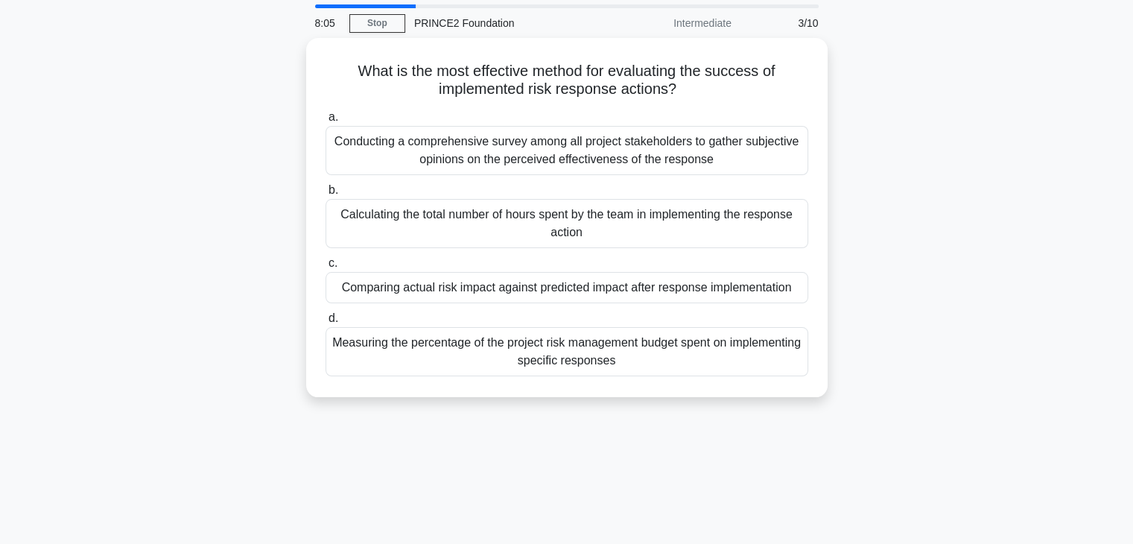
scroll to position [74, 0]
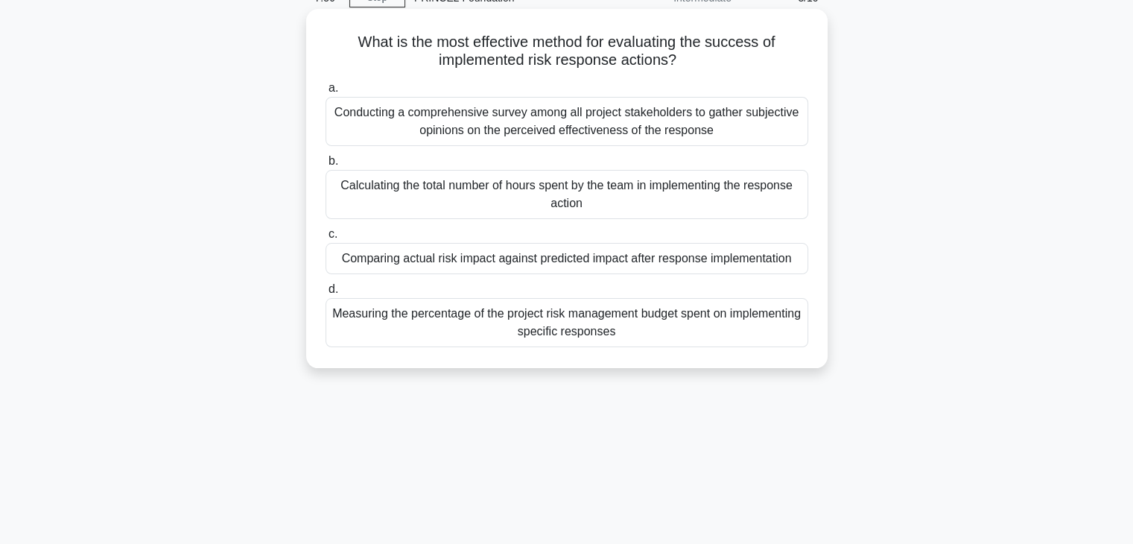
click at [787, 266] on div "Comparing actual risk impact against predicted impact after response implementa…" at bounding box center [566, 258] width 483 height 31
click at [325, 239] on input "c. Comparing actual risk impact against predicted impact after response impleme…" at bounding box center [325, 234] width 0 height 10
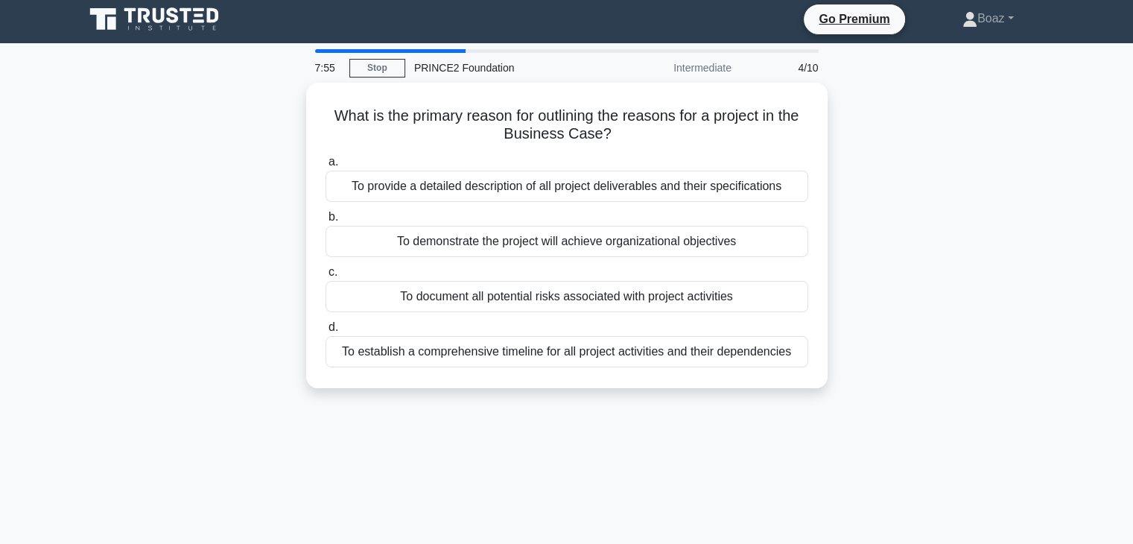
scroll to position [0, 0]
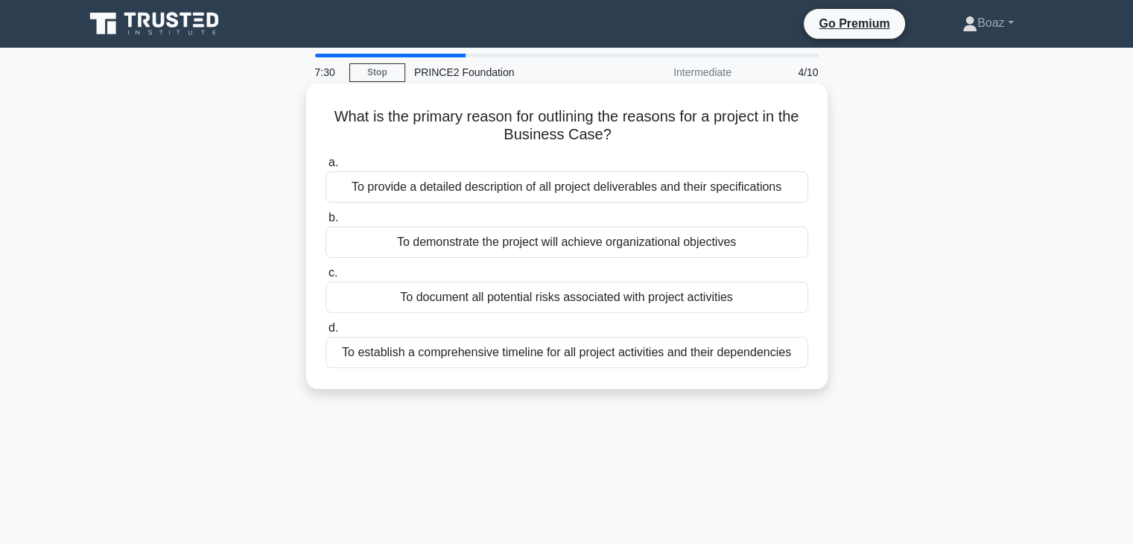
click at [690, 247] on div "To demonstrate the project will achieve organizational objectives" at bounding box center [566, 241] width 483 height 31
click at [325, 223] on input "b. To demonstrate the project will achieve organizational objectives" at bounding box center [325, 218] width 0 height 10
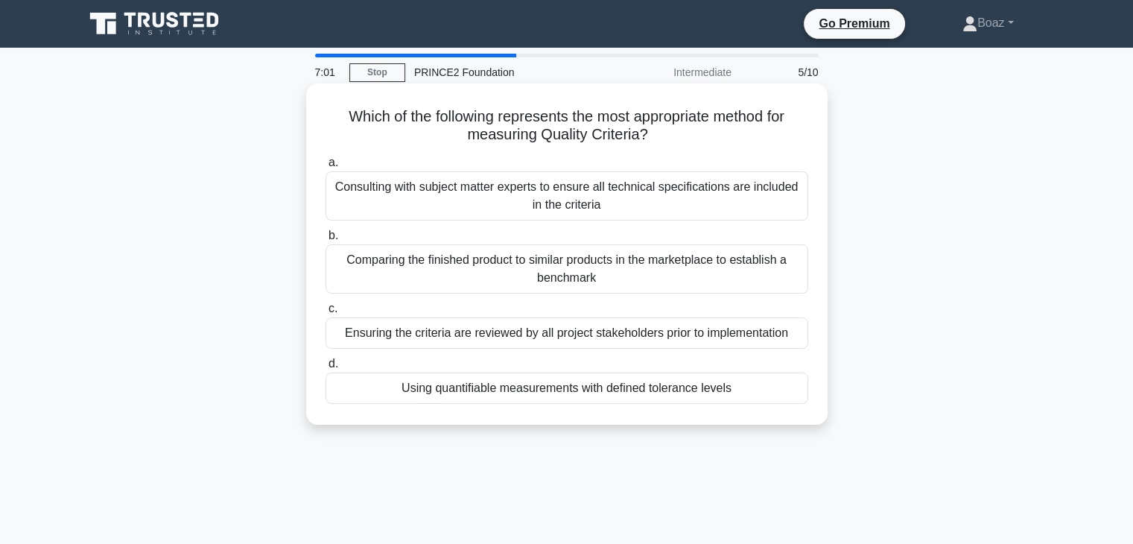
click at [740, 197] on div "Consulting with subject matter experts to ensure all technical specifications a…" at bounding box center [566, 195] width 483 height 49
click at [325, 168] on input "a. Consulting with subject matter experts to ensure all technical specification…" at bounding box center [325, 163] width 0 height 10
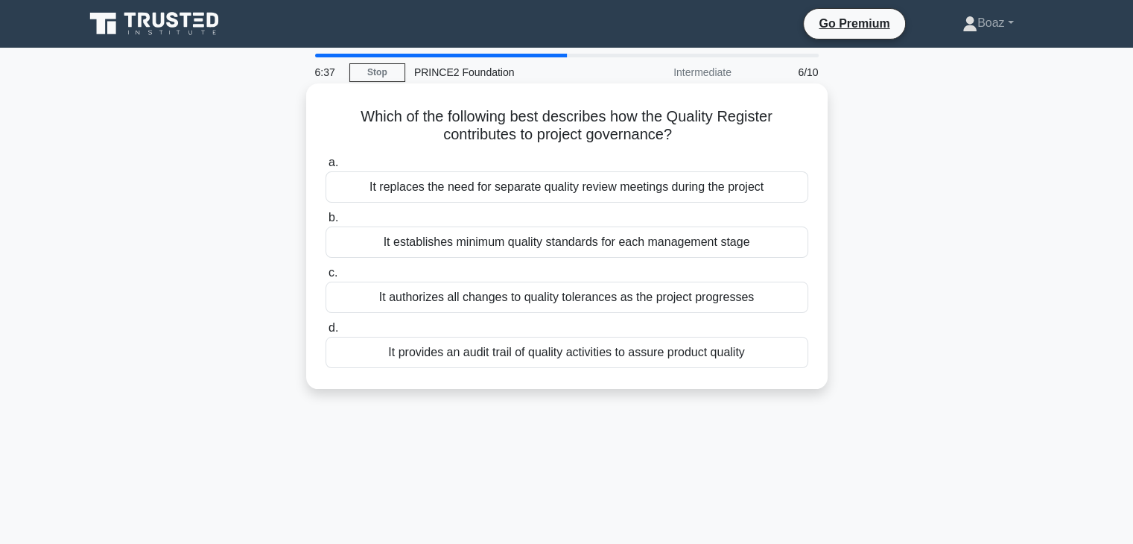
click at [749, 351] on div "It provides an audit trail of quality activities to assure product quality" at bounding box center [566, 352] width 483 height 31
click at [325, 333] on input "d. It provides an audit trail of quality activities to assure product quality" at bounding box center [325, 328] width 0 height 10
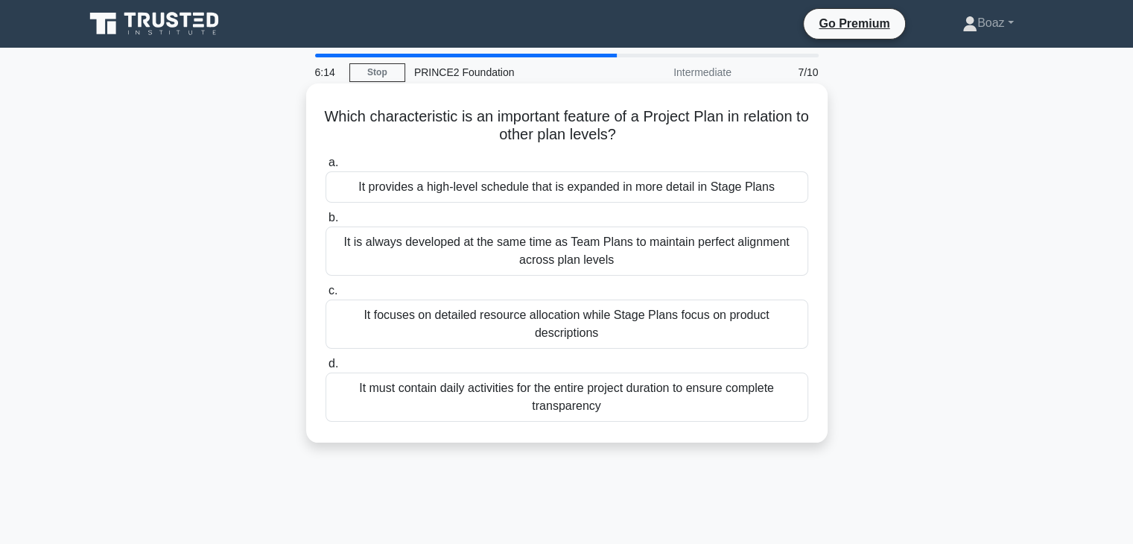
click at [783, 181] on div "It provides a high-level schedule that is expanded in more detail in Stage Plans" at bounding box center [566, 186] width 483 height 31
click at [325, 168] on input "a. It provides a high-level schedule that is expanded in more detail in Stage P…" at bounding box center [325, 163] width 0 height 10
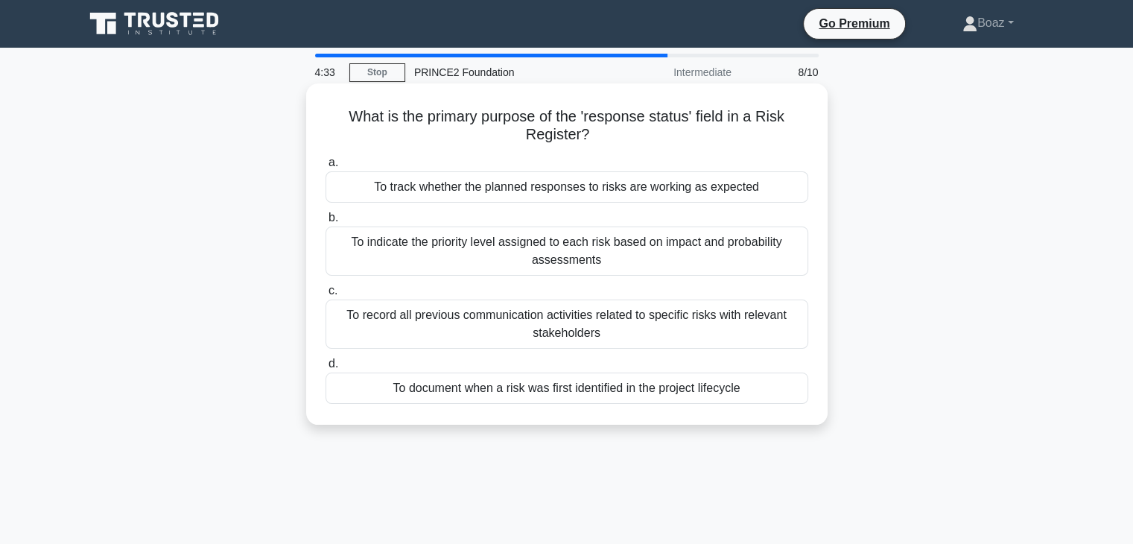
click at [766, 185] on div "To track whether the planned responses to risks are working as expected" at bounding box center [566, 186] width 483 height 31
click at [325, 168] on input "a. To track whether the planned responses to risks are working as expected" at bounding box center [325, 163] width 0 height 10
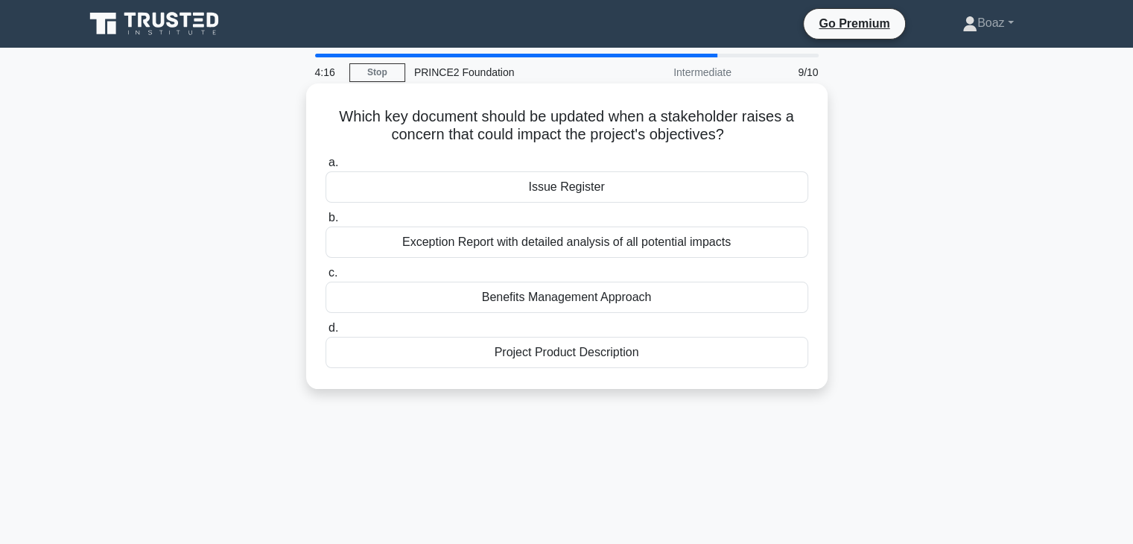
click at [740, 239] on div "Exception Report with detailed analysis of all potential impacts" at bounding box center [566, 241] width 483 height 31
click at [325, 223] on input "b. Exception Report with detailed analysis of all potential impacts" at bounding box center [325, 218] width 0 height 10
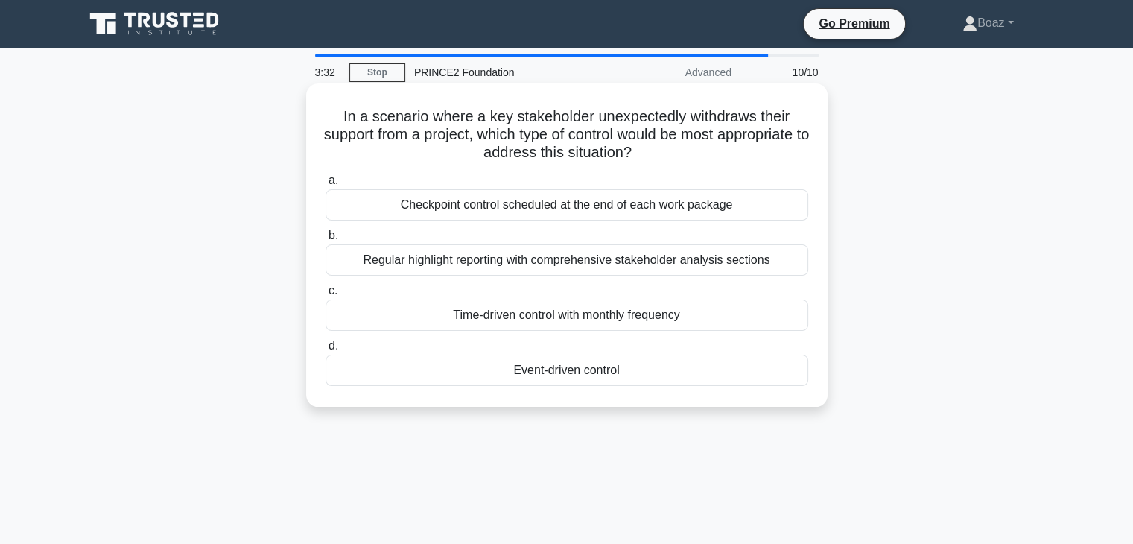
click at [625, 375] on div "Event-driven control" at bounding box center [566, 369] width 483 height 31
click at [325, 351] on input "d. Event-driven control" at bounding box center [325, 346] width 0 height 10
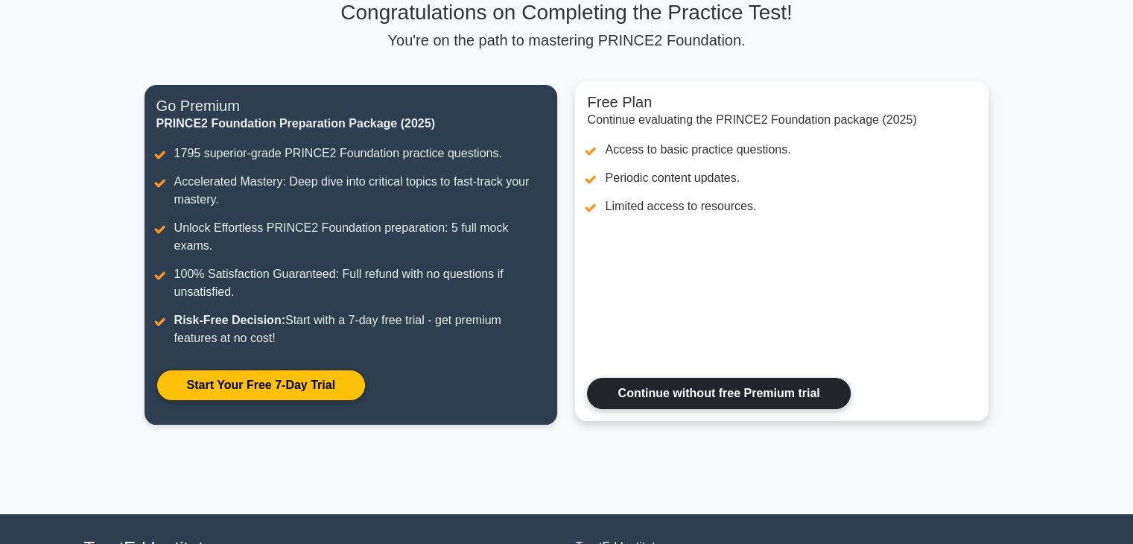
scroll to position [12, 0]
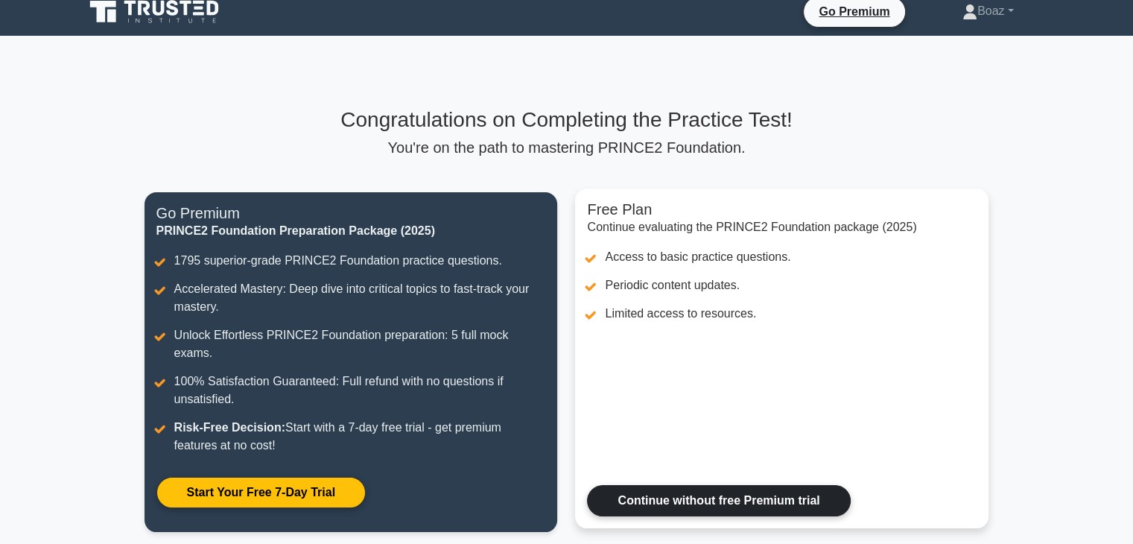
click at [799, 485] on link "Continue without free Premium trial" at bounding box center [718, 500] width 263 height 31
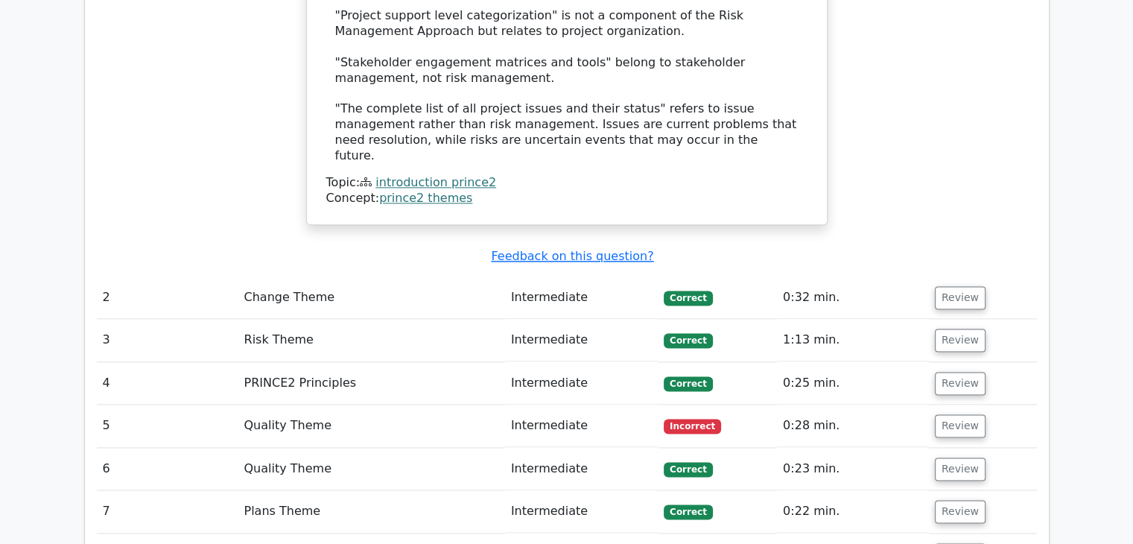
scroll to position [2011, 0]
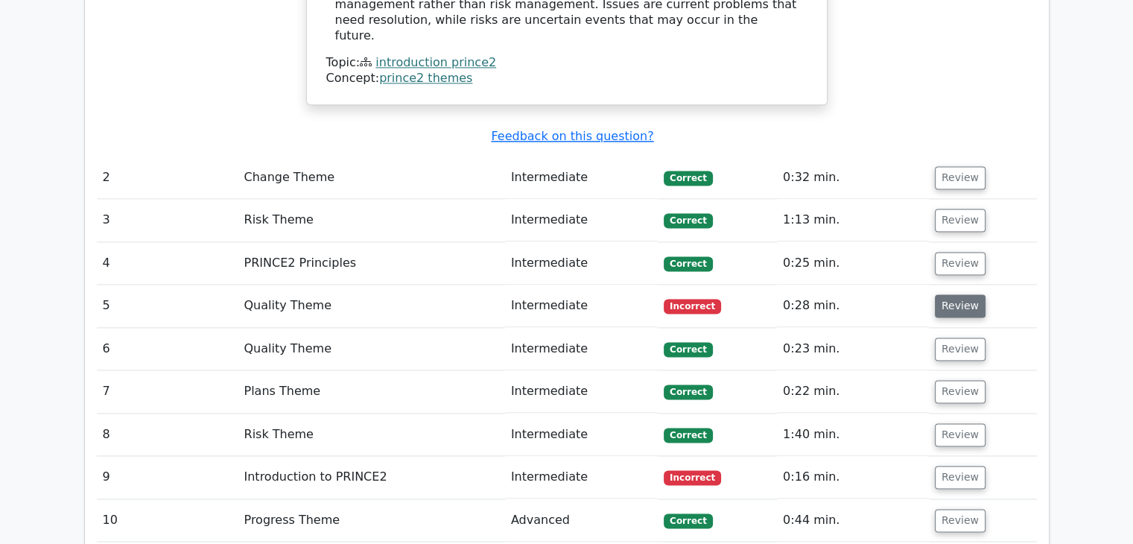
click at [949, 294] on button "Review" at bounding box center [960, 305] width 51 height 23
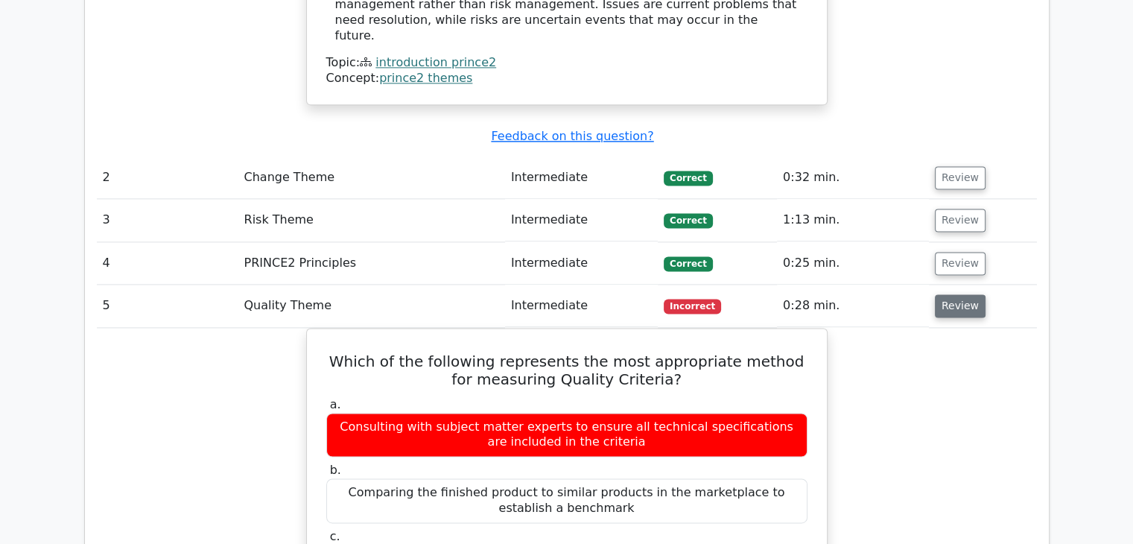
click at [952, 294] on button "Review" at bounding box center [960, 305] width 51 height 23
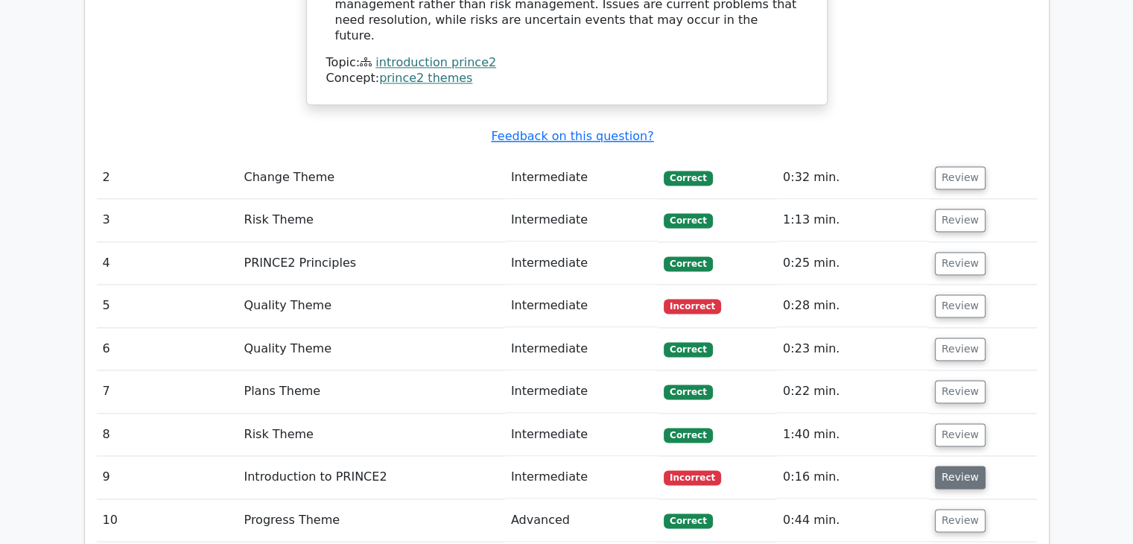
click at [946, 465] on button "Review" at bounding box center [960, 476] width 51 height 23
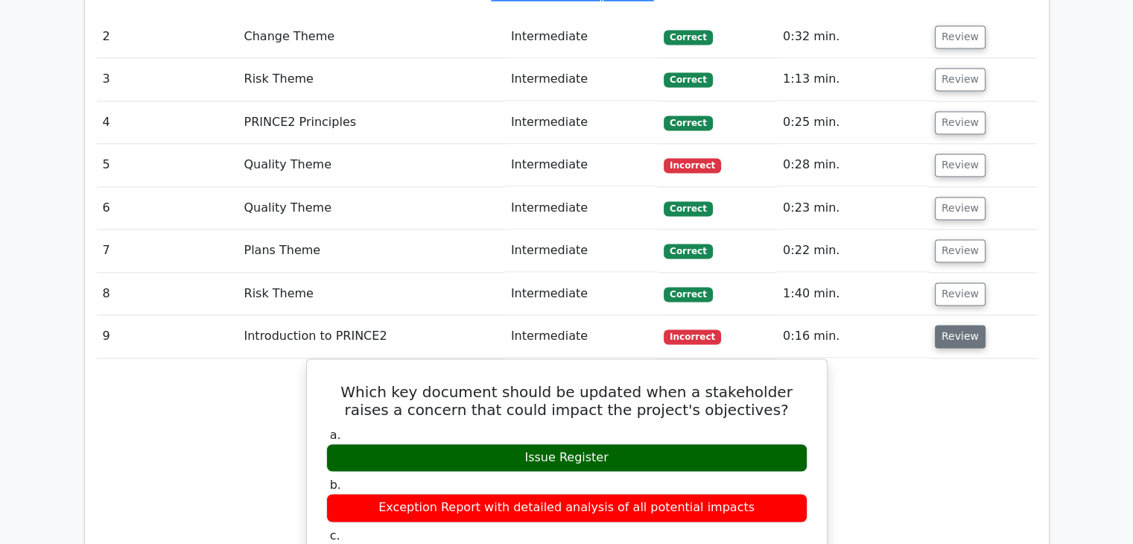
scroll to position [2160, 0]
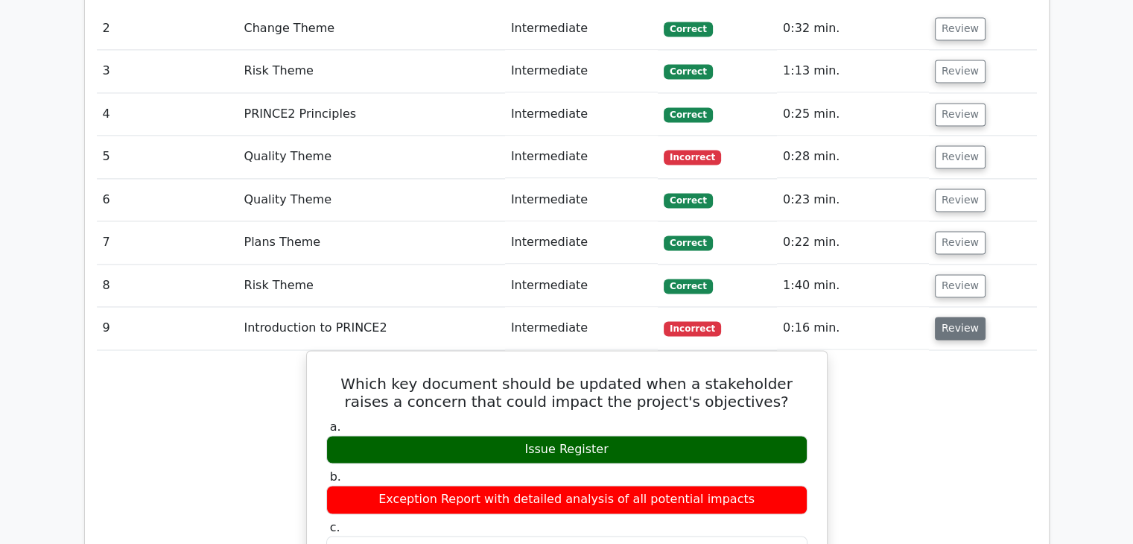
click at [961, 316] on button "Review" at bounding box center [960, 327] width 51 height 23
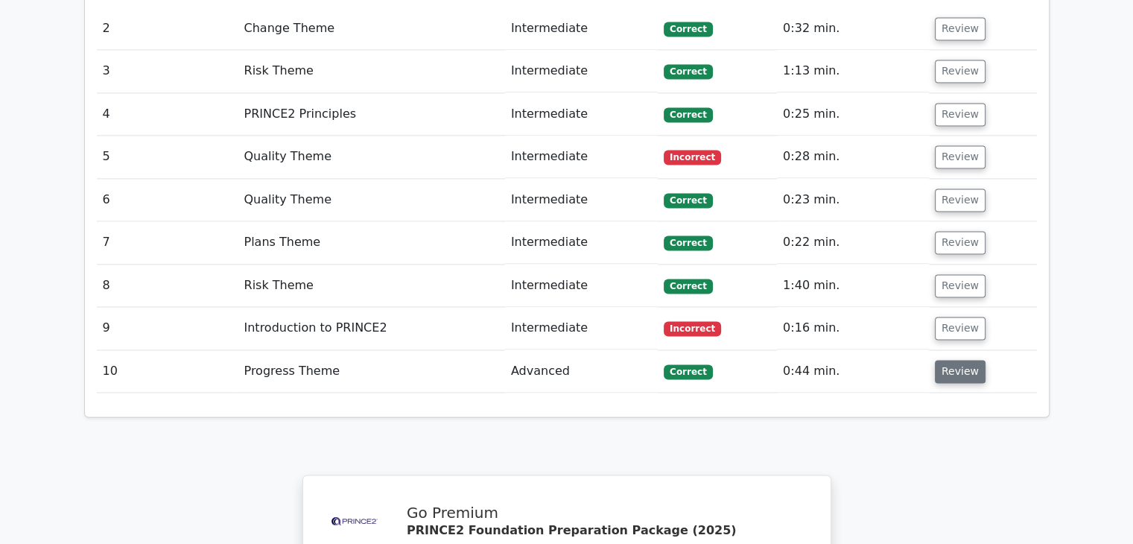
click at [940, 360] on button "Review" at bounding box center [960, 371] width 51 height 23
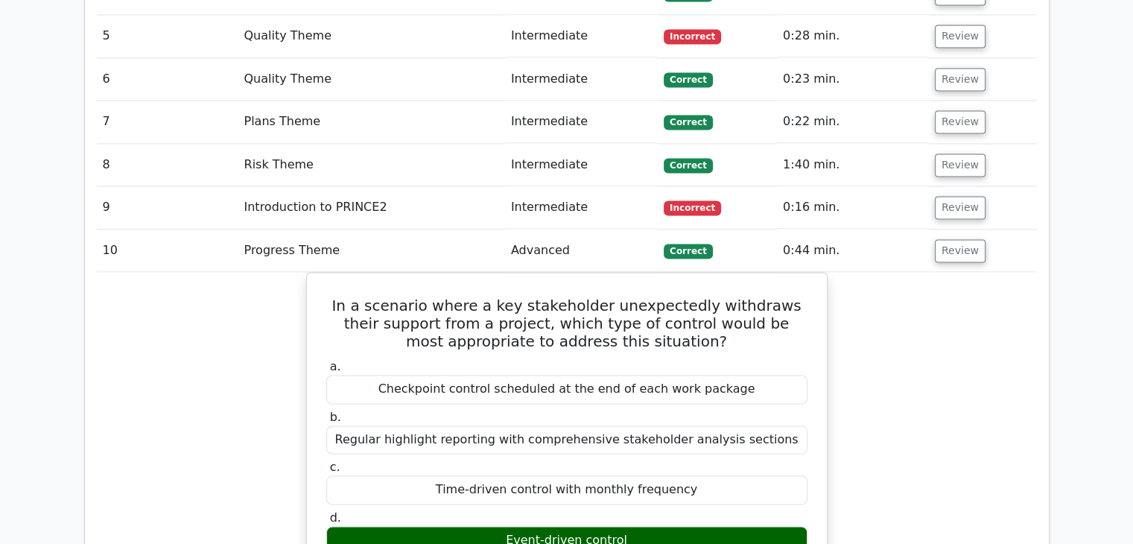
scroll to position [2234, 0]
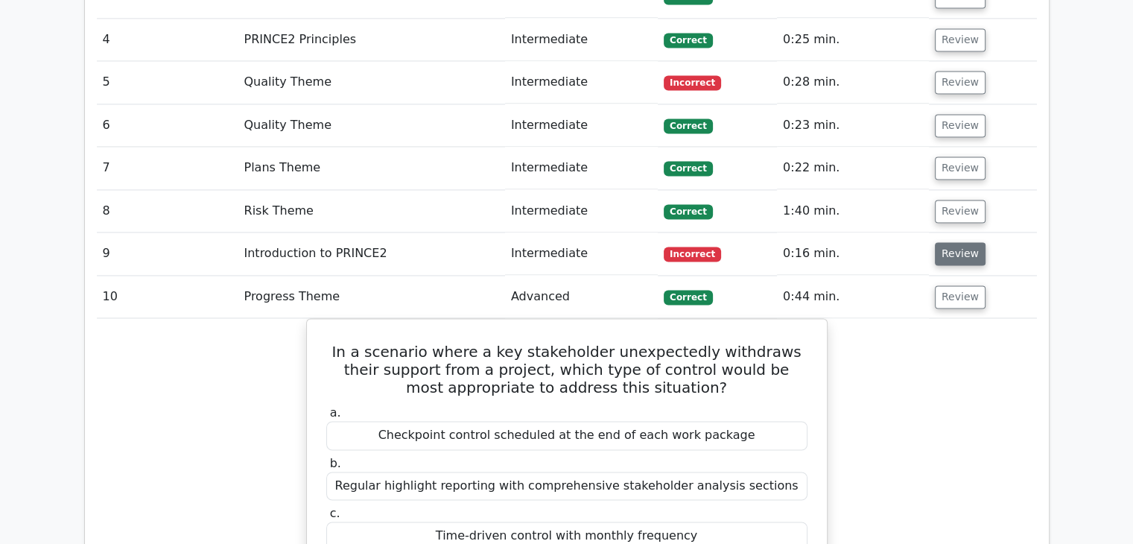
click at [946, 242] on button "Review" at bounding box center [960, 253] width 51 height 23
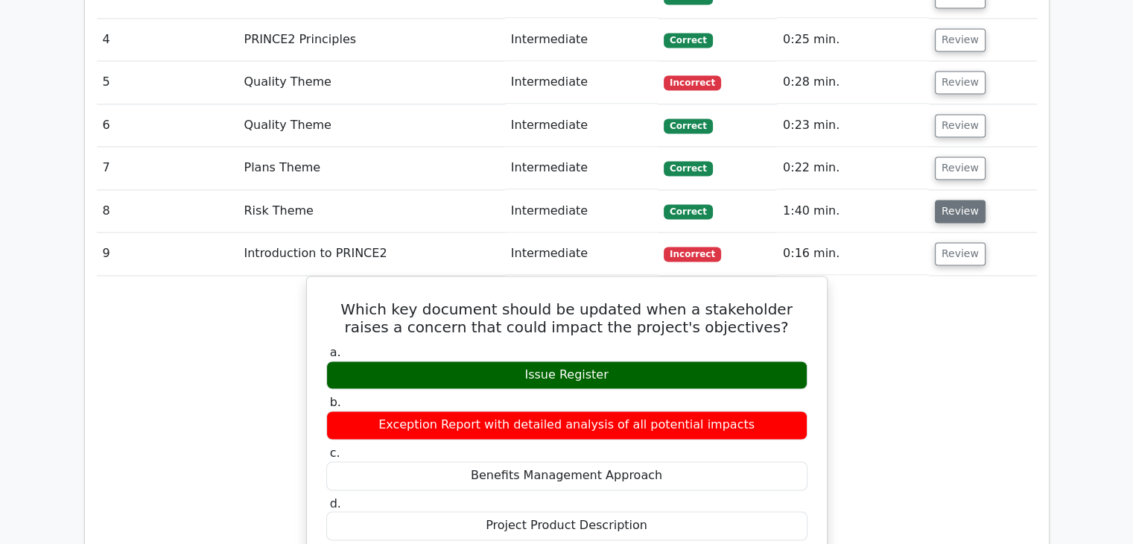
click at [973, 200] on button "Review" at bounding box center [960, 211] width 51 height 23
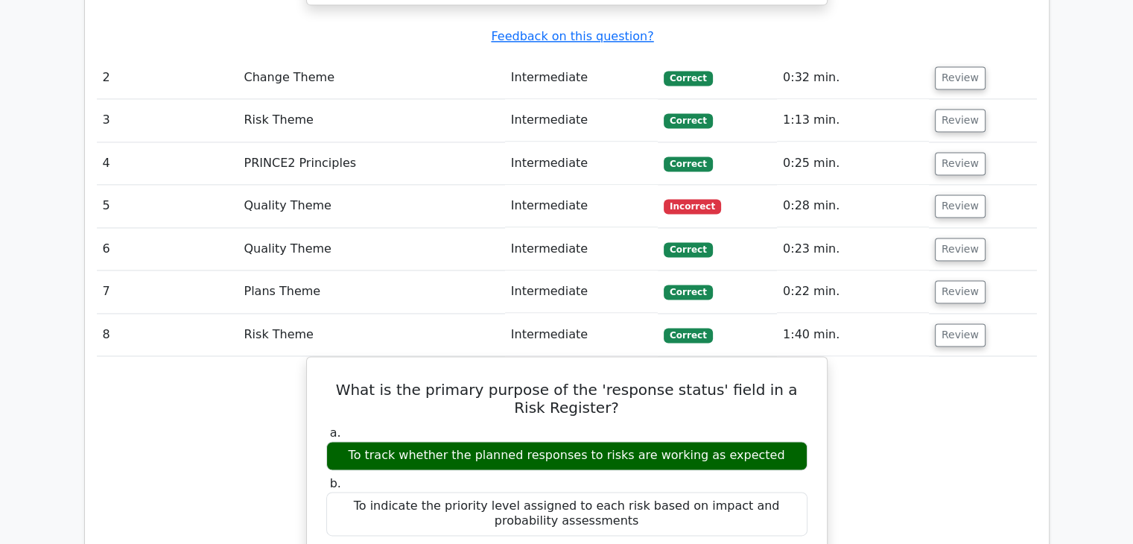
scroll to position [2085, 0]
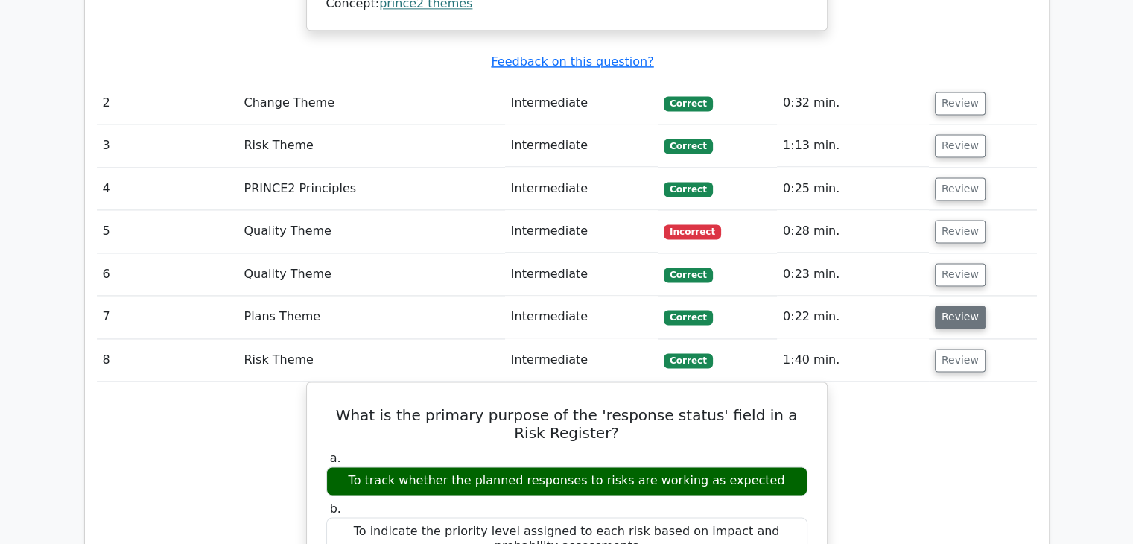
click at [950, 305] on button "Review" at bounding box center [960, 316] width 51 height 23
